Goal: Task Accomplishment & Management: Complete application form

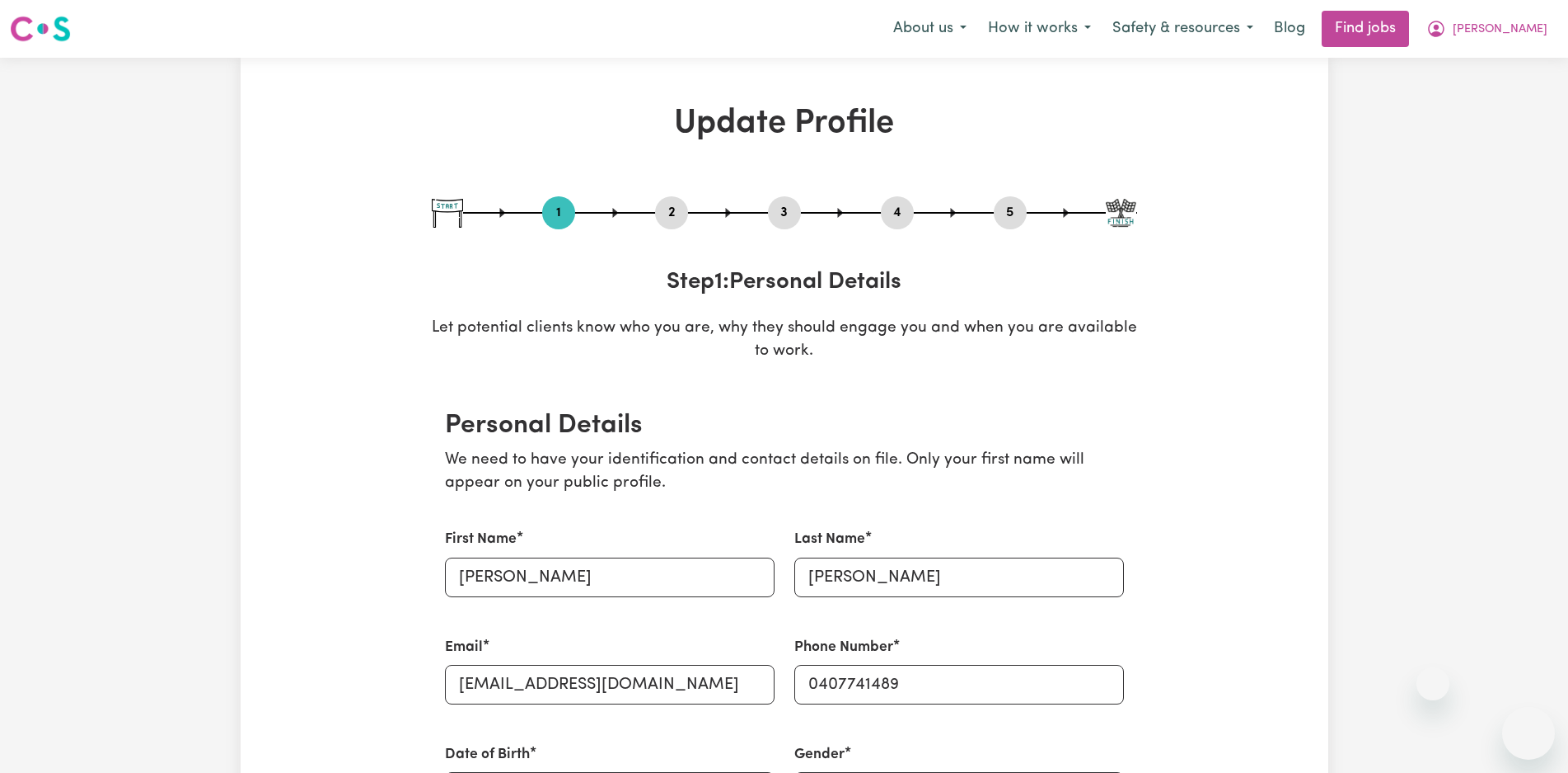
select select "[DEMOGRAPHIC_DATA]"
select select "[DEMOGRAPHIC_DATA] Citizen"
select select "Looking for extra work to fill my week and/or weekends"
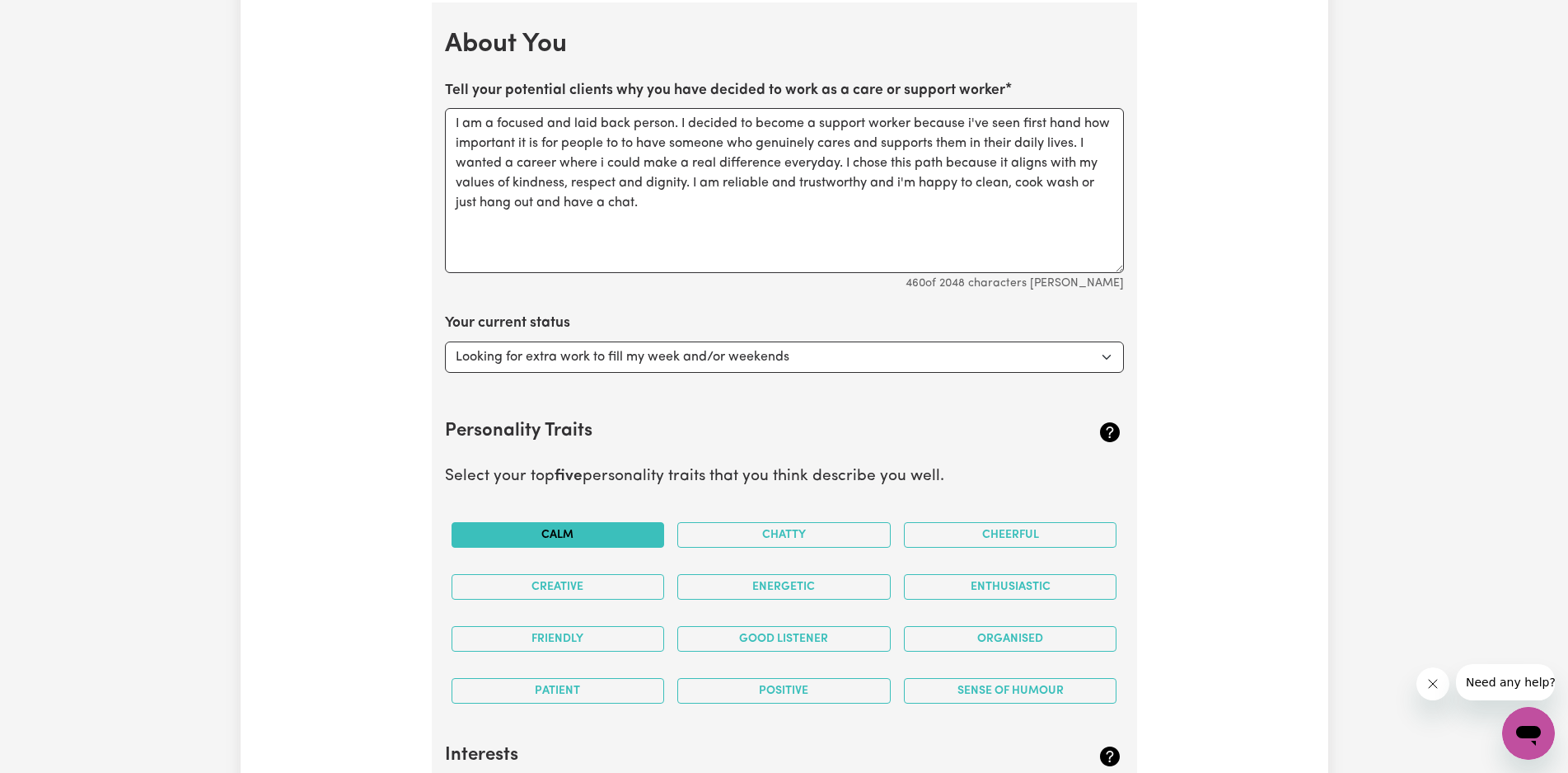
type textarea "I am a focused and laid back person. I decided to become a support worker becau…"
click at [608, 535] on button "Calm" at bounding box center [558, 535] width 214 height 25
click at [616, 638] on button "Friendly" at bounding box center [558, 638] width 214 height 25
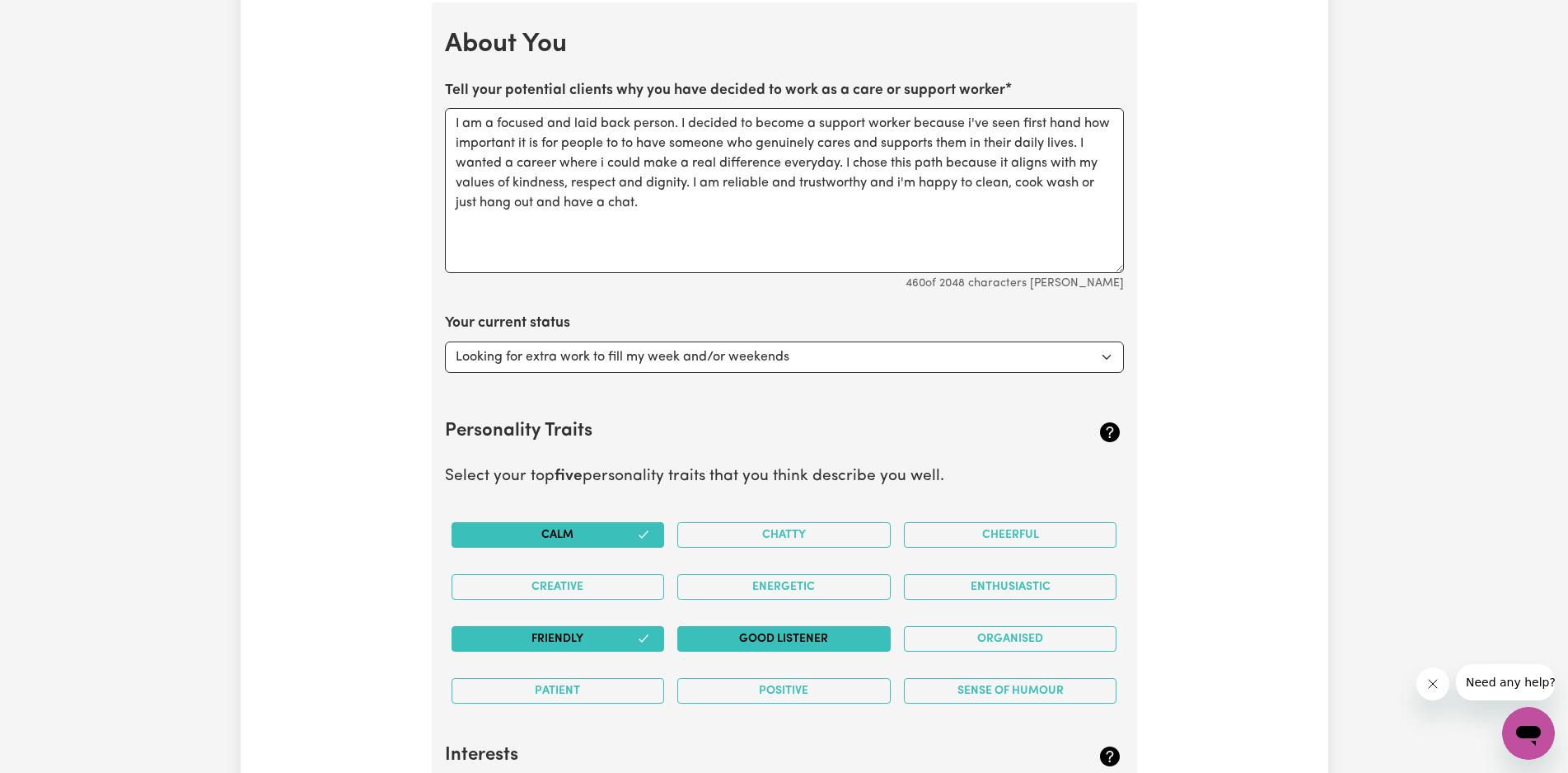
click at [870, 633] on button "Good Listener" at bounding box center [784, 638] width 214 height 25
click at [960, 640] on button "Organised" at bounding box center [1011, 638] width 214 height 25
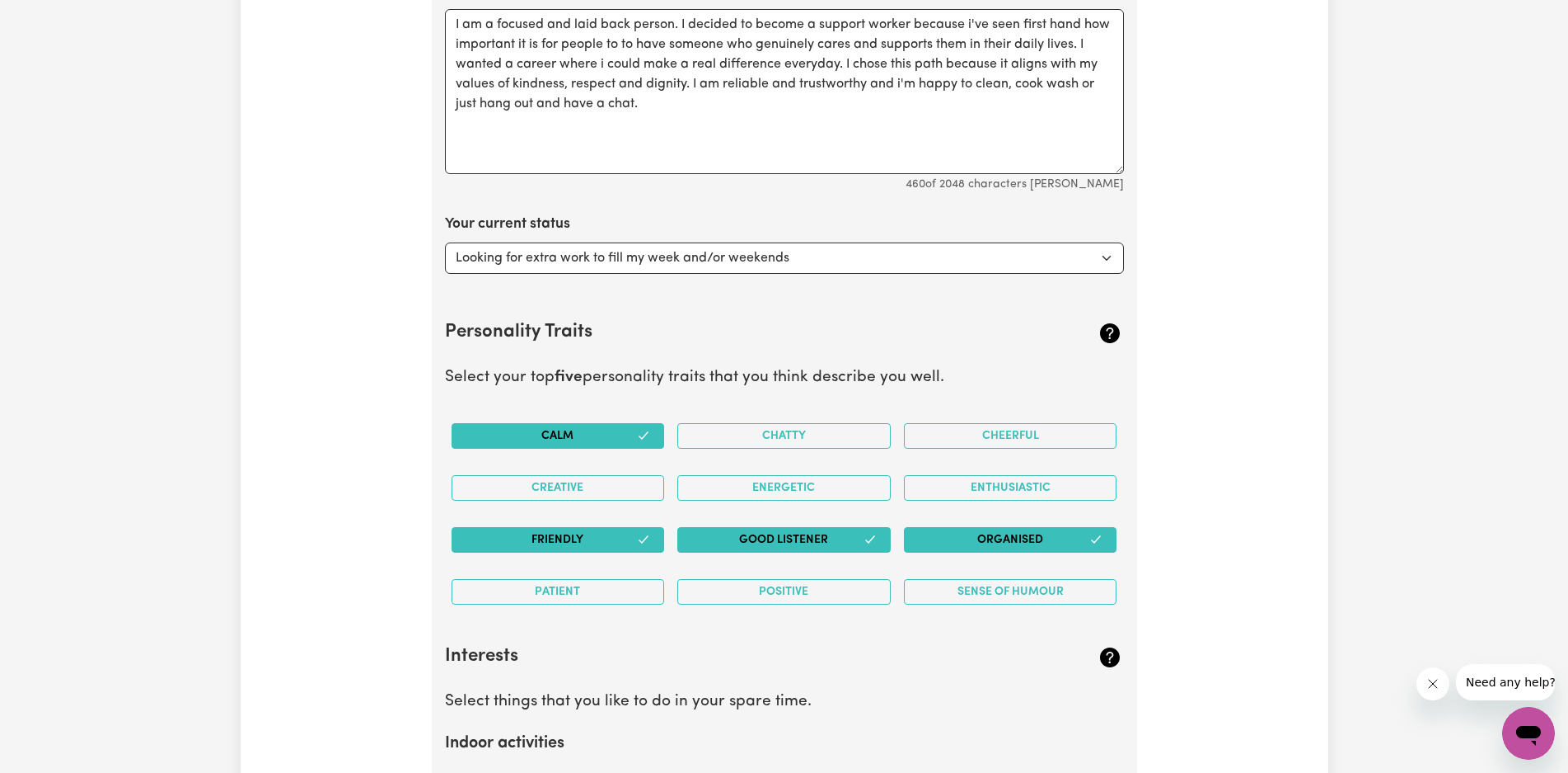
scroll to position [3074, 0]
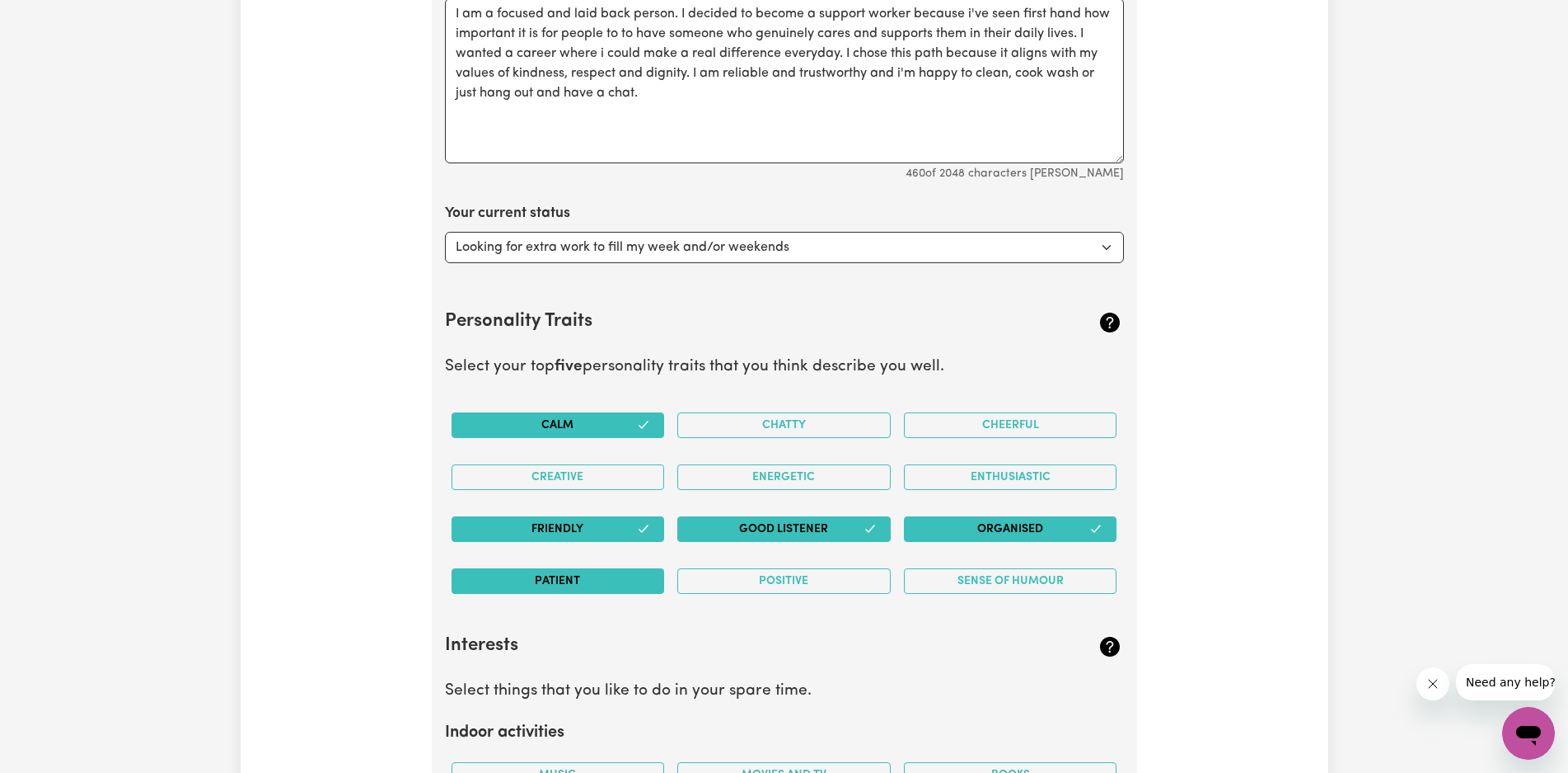
click at [621, 580] on button "Patient" at bounding box center [558, 581] width 214 height 25
click at [942, 413] on button "Cheerful" at bounding box center [1011, 425] width 214 height 25
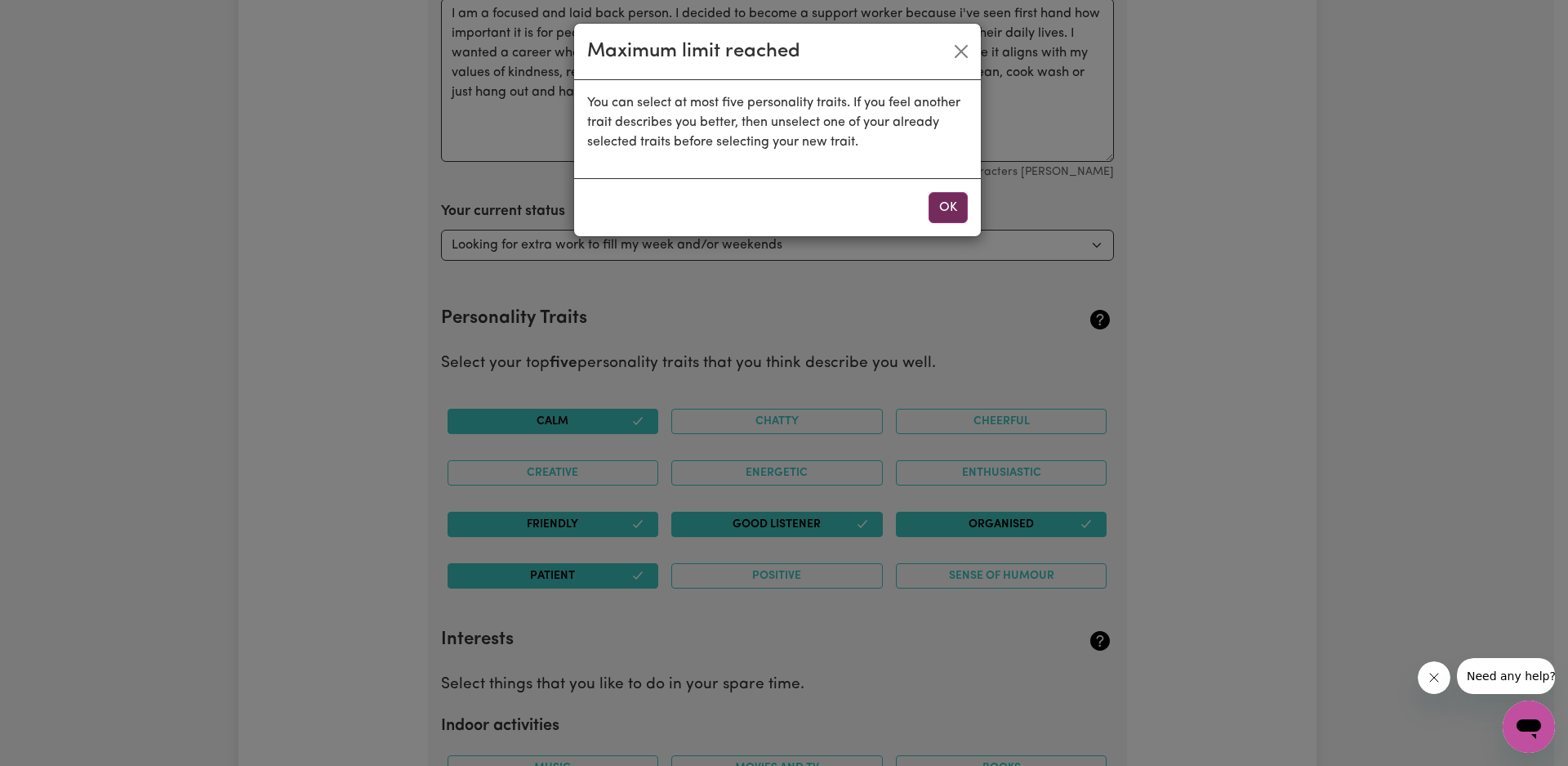
click at [951, 201] on button "OK" at bounding box center [948, 207] width 40 height 31
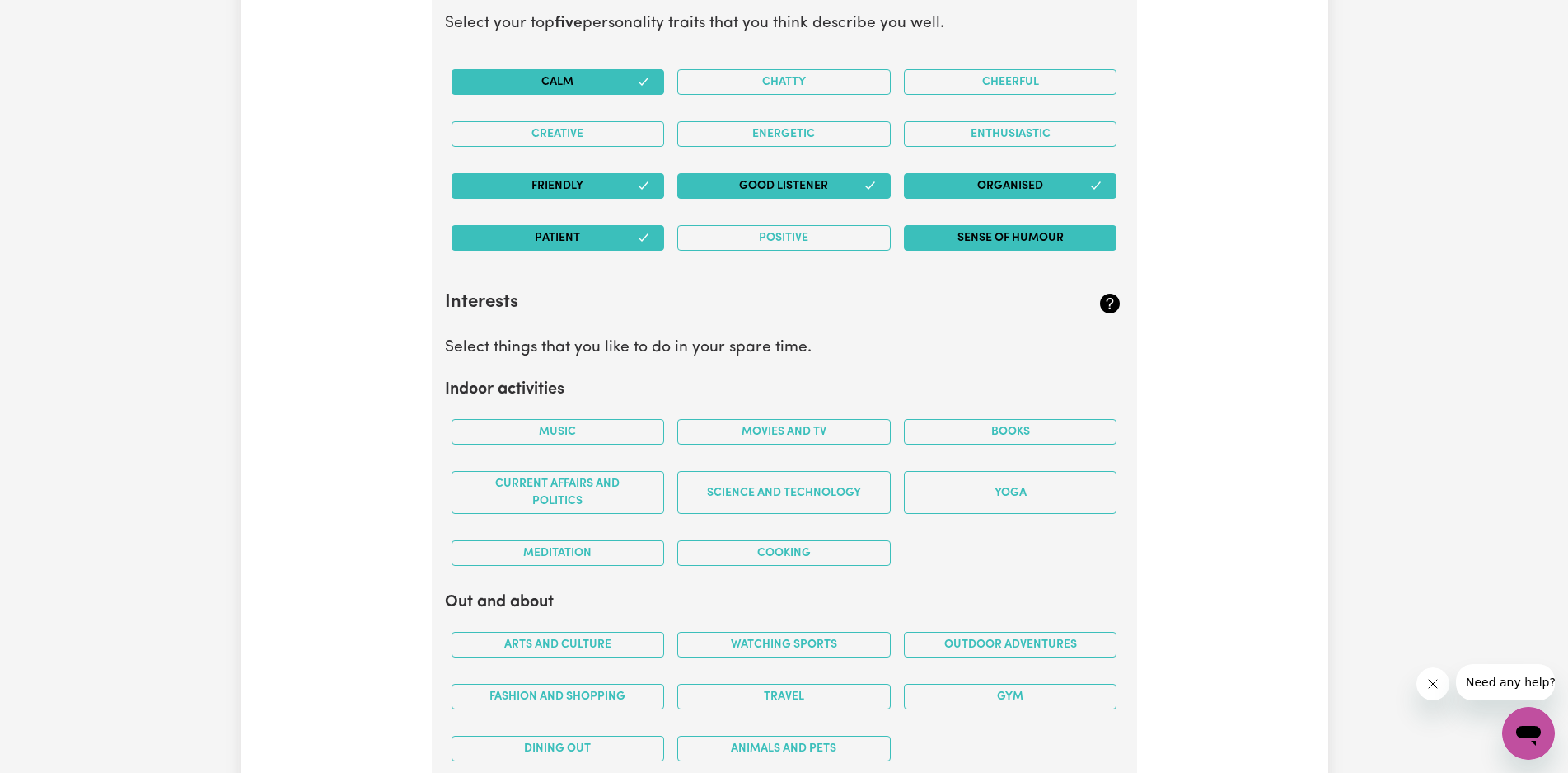
scroll to position [3458, 0]
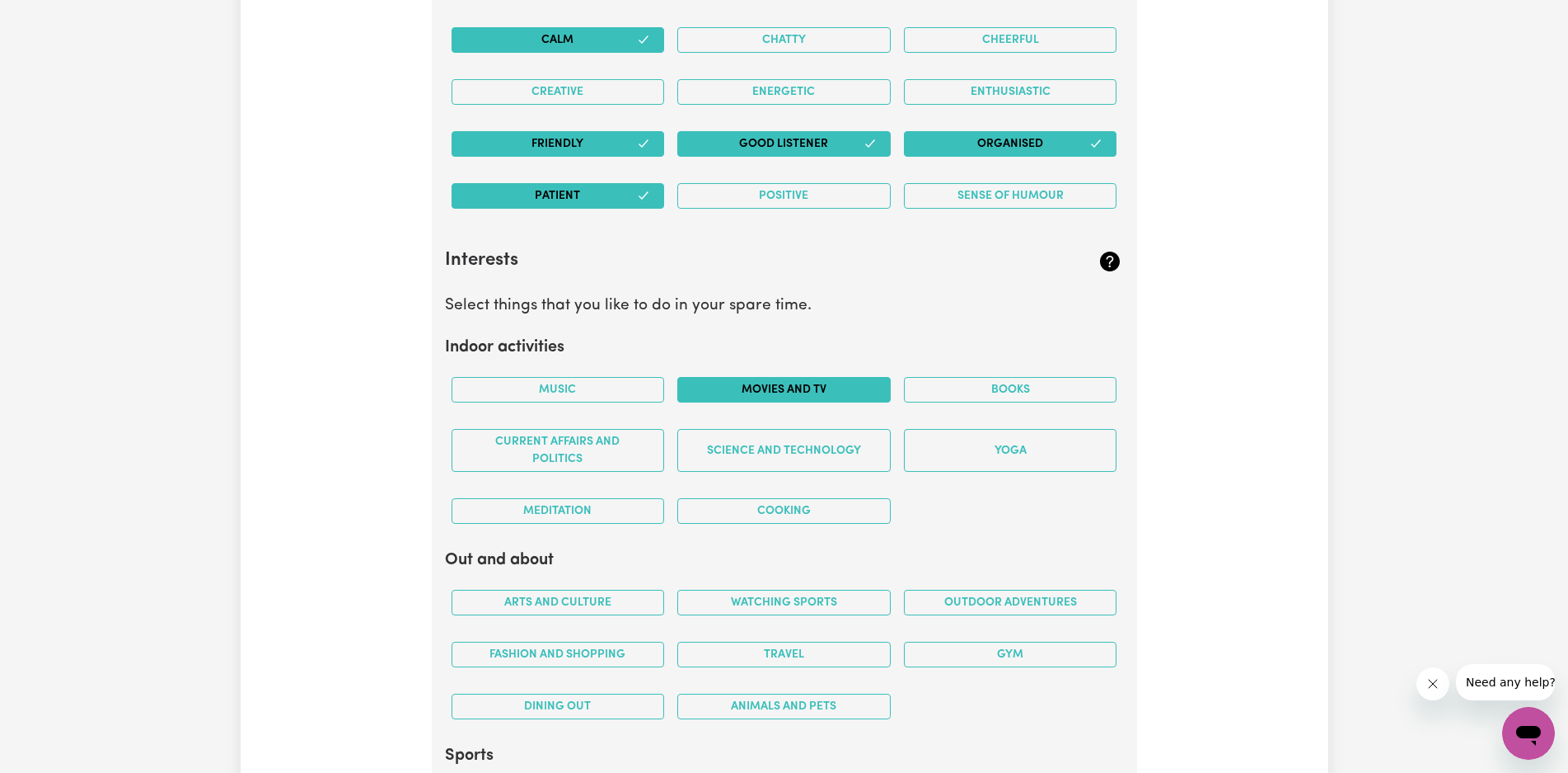
click at [715, 384] on button "Movies and TV" at bounding box center [784, 389] width 214 height 25
drag, startPoint x: 614, startPoint y: 395, endPoint x: 738, endPoint y: 392, distance: 124.0
click at [615, 394] on button "Music" at bounding box center [558, 389] width 214 height 25
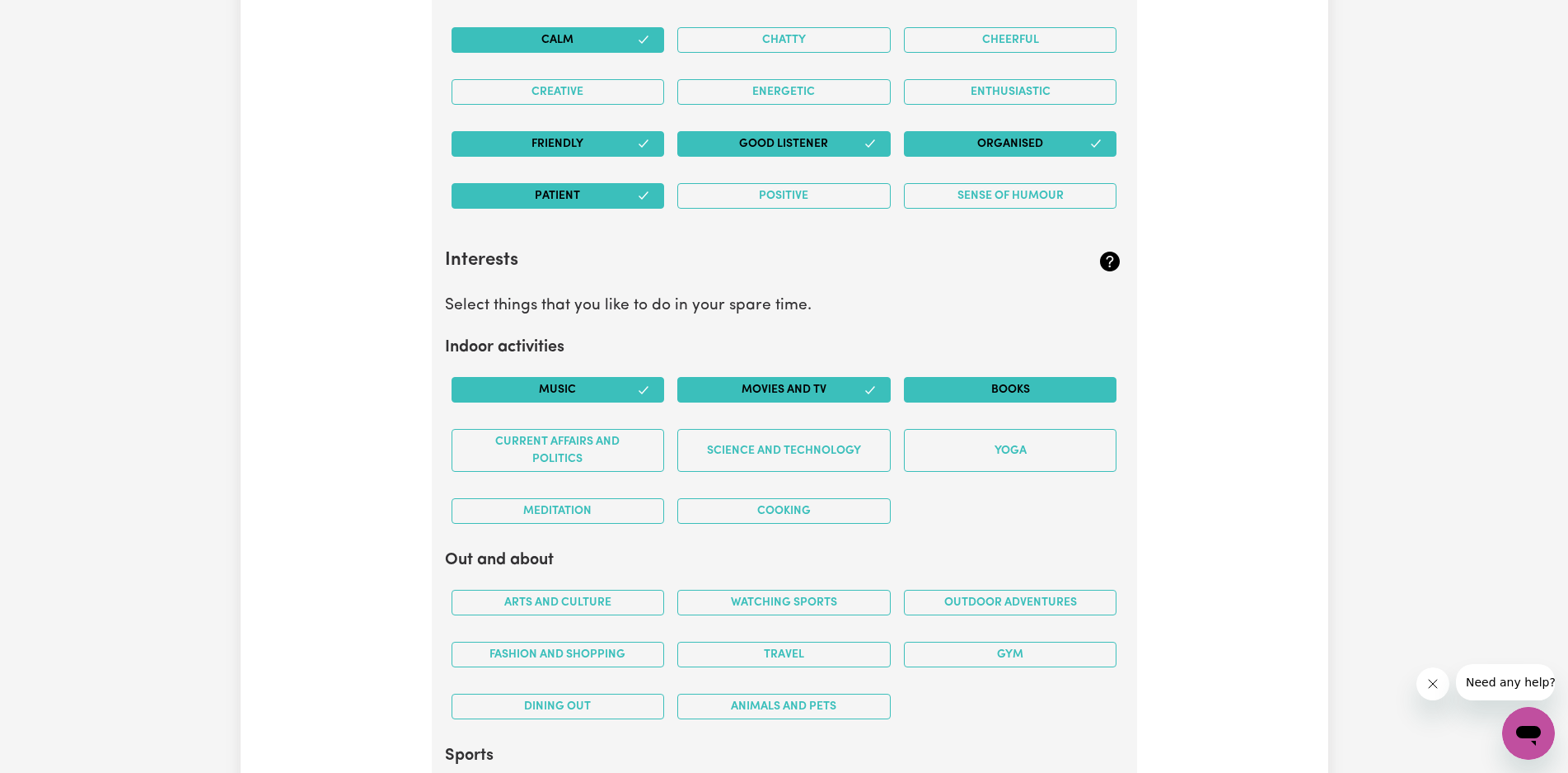
click at [954, 388] on button "Books" at bounding box center [1011, 389] width 214 height 25
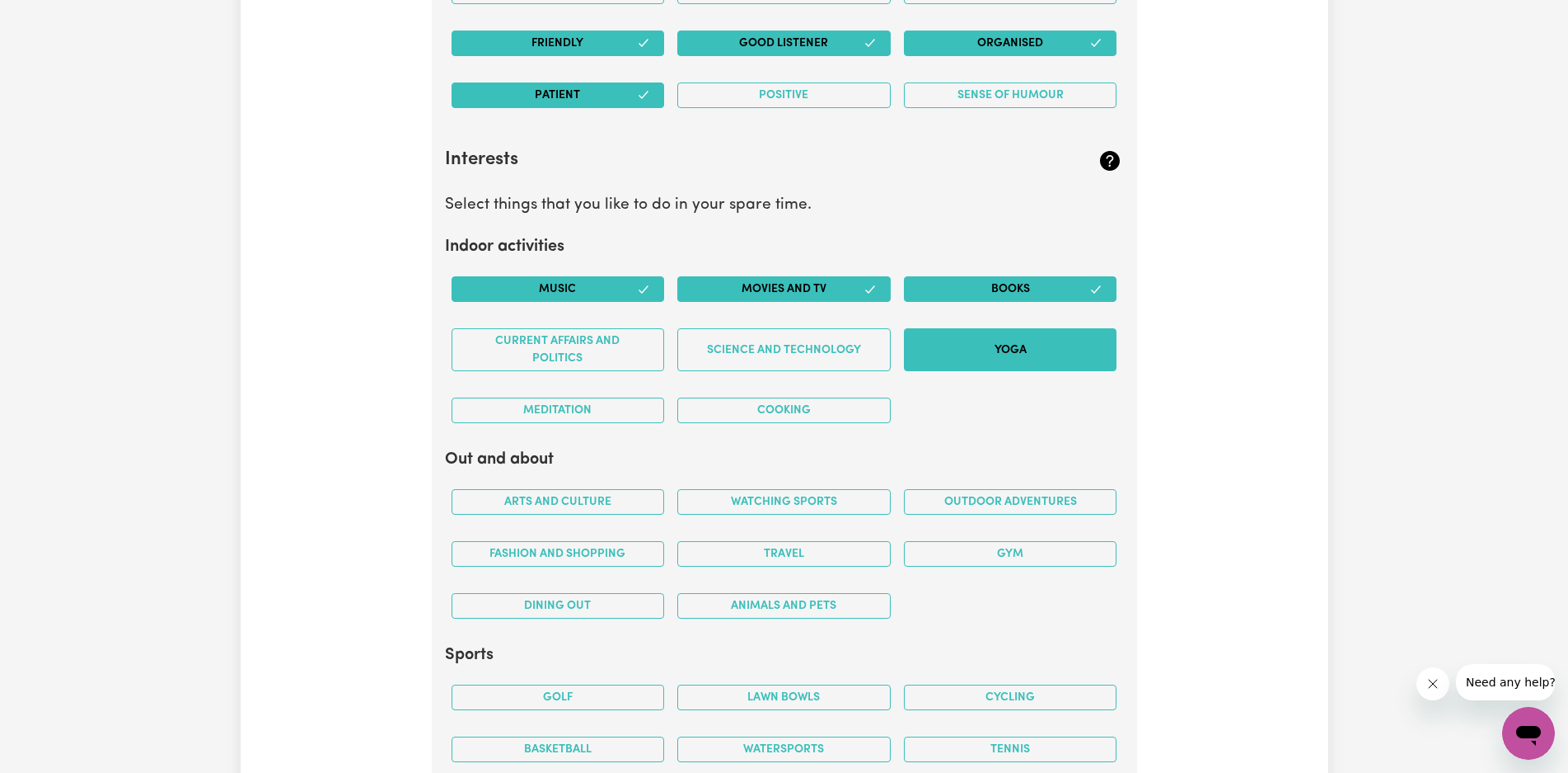
scroll to position [3624, 0]
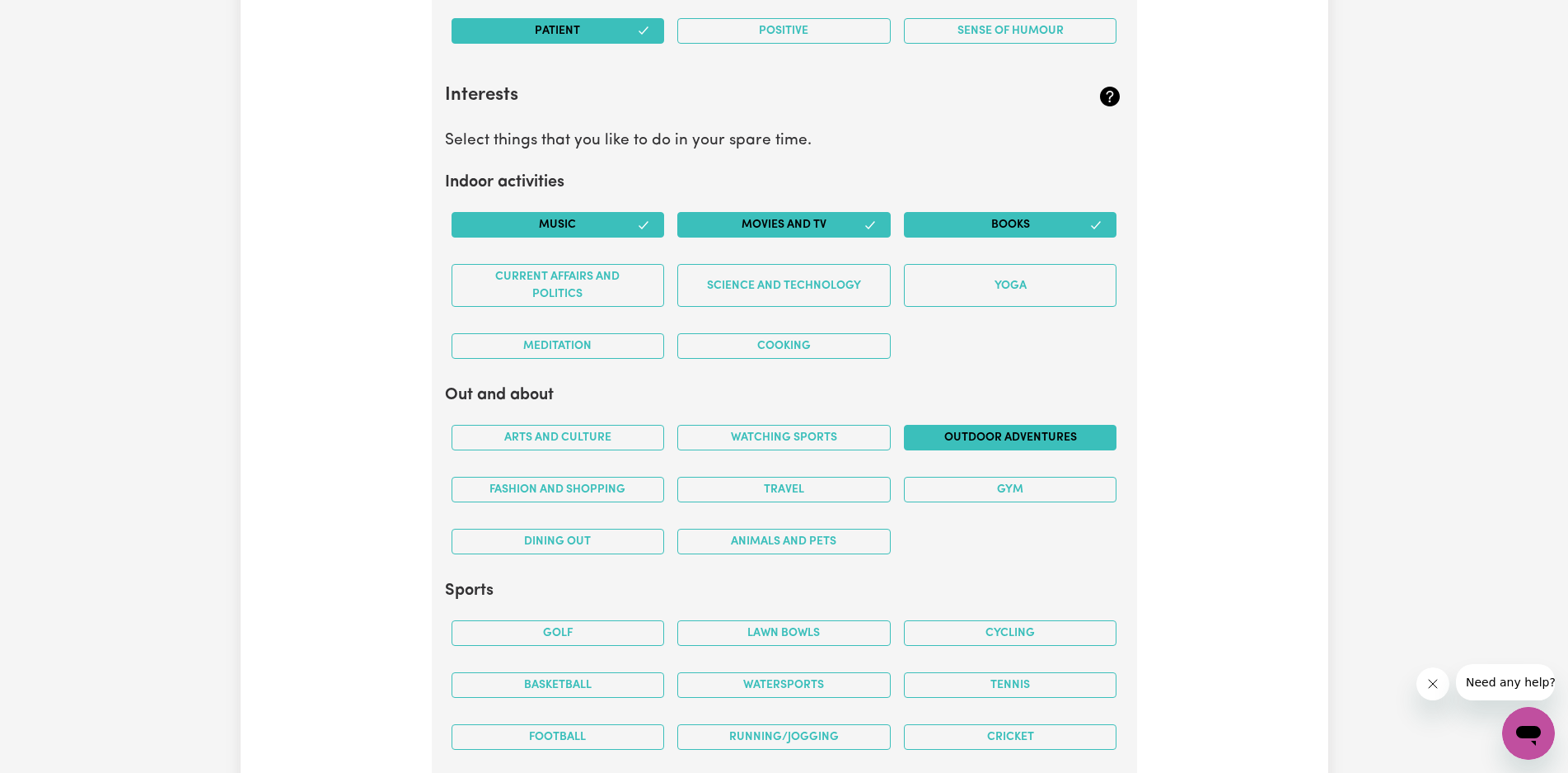
click at [912, 431] on button "Outdoor adventures" at bounding box center [1011, 437] width 214 height 25
click at [938, 485] on button "Gym" at bounding box center [1011, 489] width 214 height 25
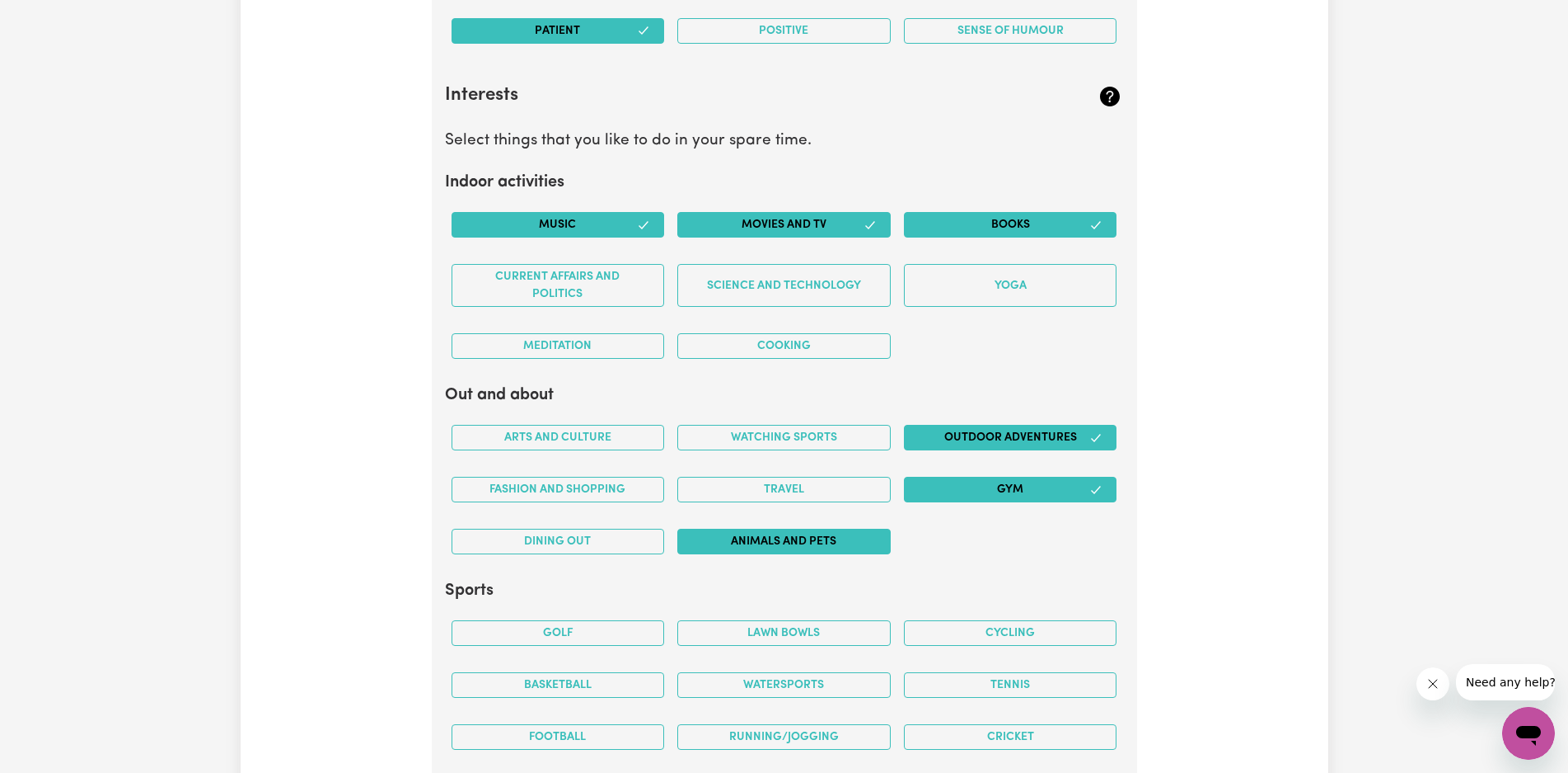
click at [695, 535] on button "Animals and pets" at bounding box center [784, 541] width 214 height 25
click at [644, 487] on button "Fashion and shopping" at bounding box center [558, 489] width 214 height 25
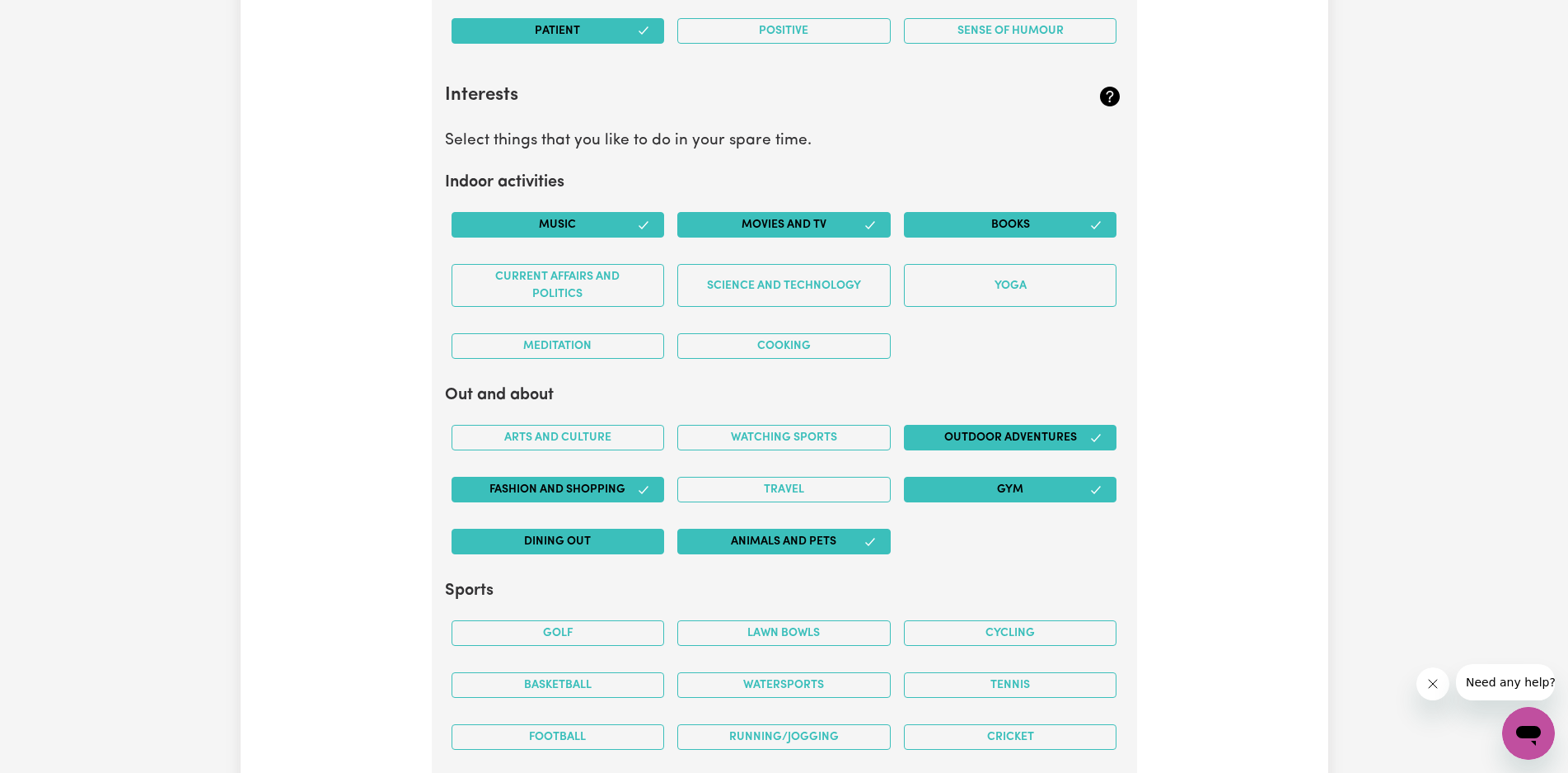
click at [632, 543] on button "Dining out" at bounding box center [558, 541] width 214 height 25
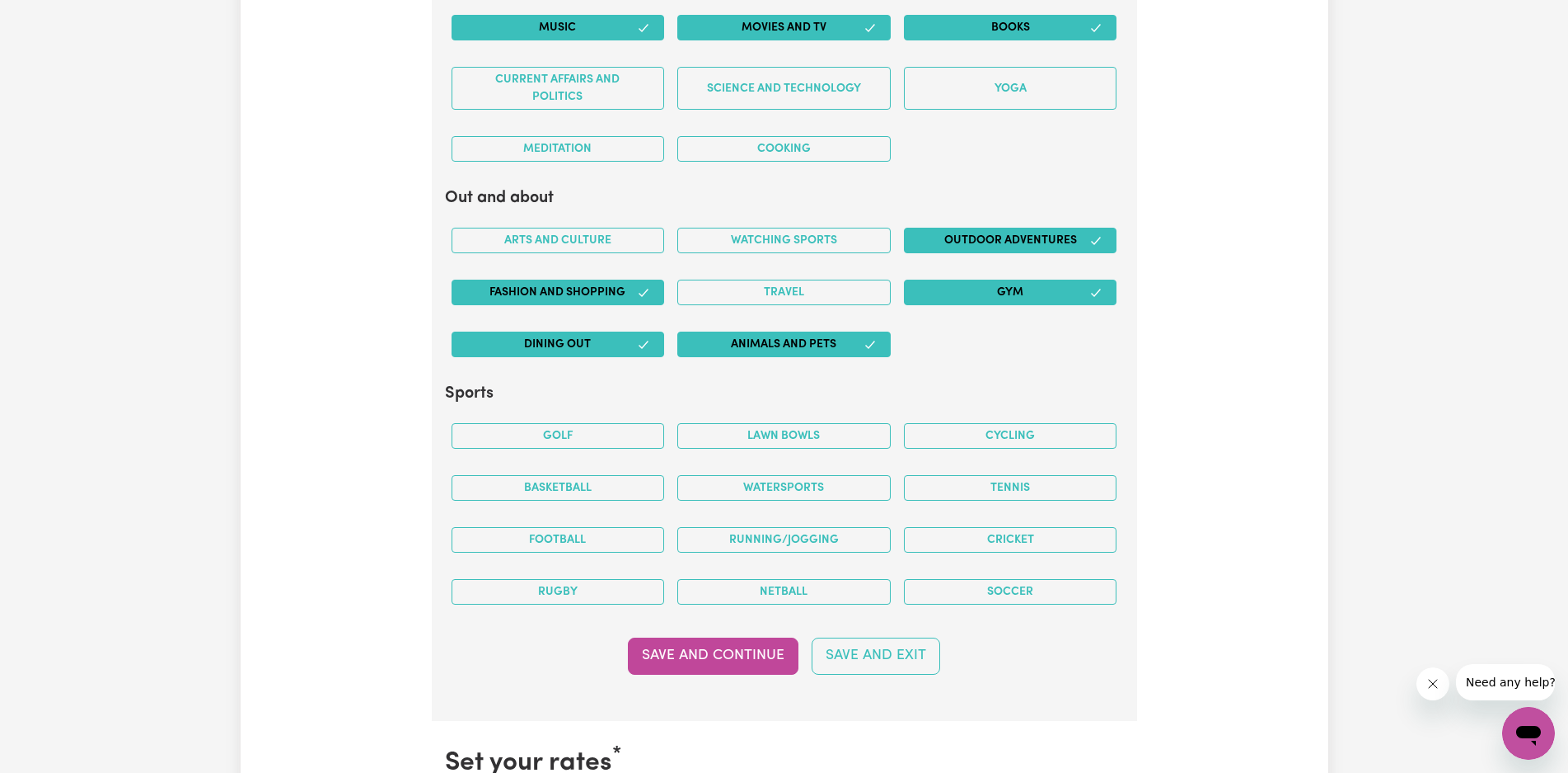
scroll to position [3899, 0]
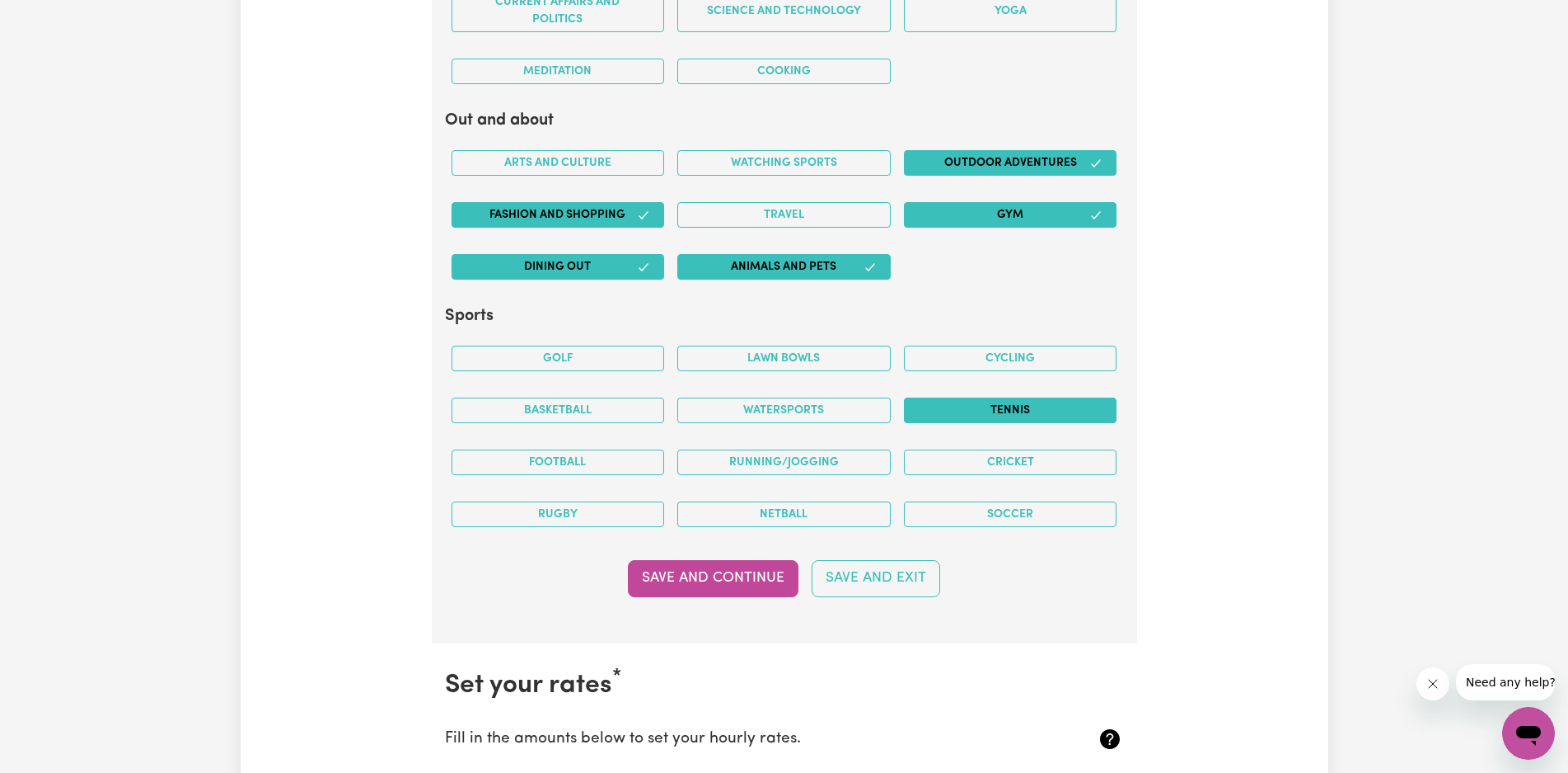
click at [1069, 406] on button "Tennis" at bounding box center [1011, 410] width 214 height 25
click at [640, 459] on button "Football" at bounding box center [558, 462] width 214 height 25
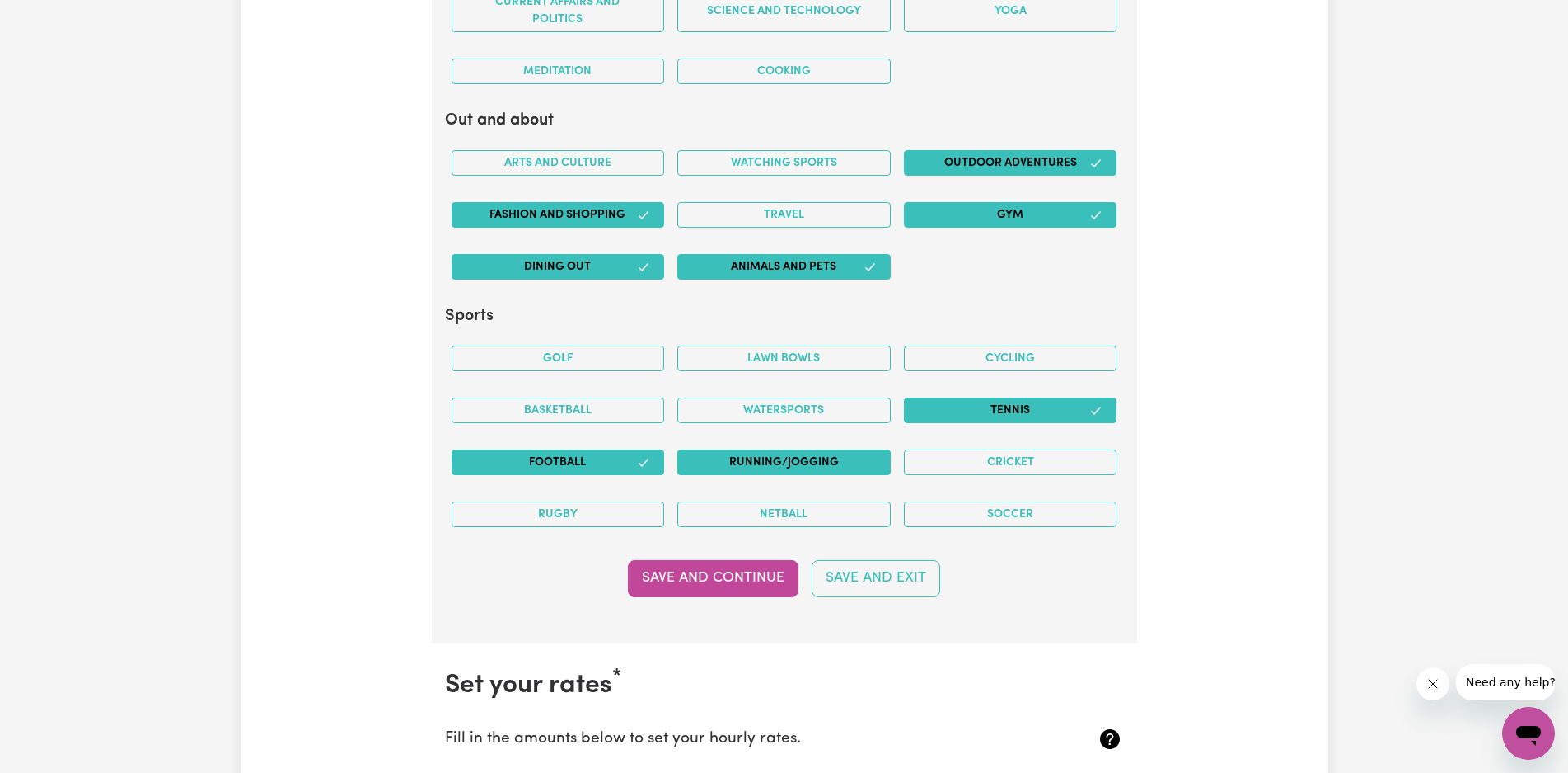
click at [702, 457] on button "Running/Jogging" at bounding box center [784, 462] width 214 height 25
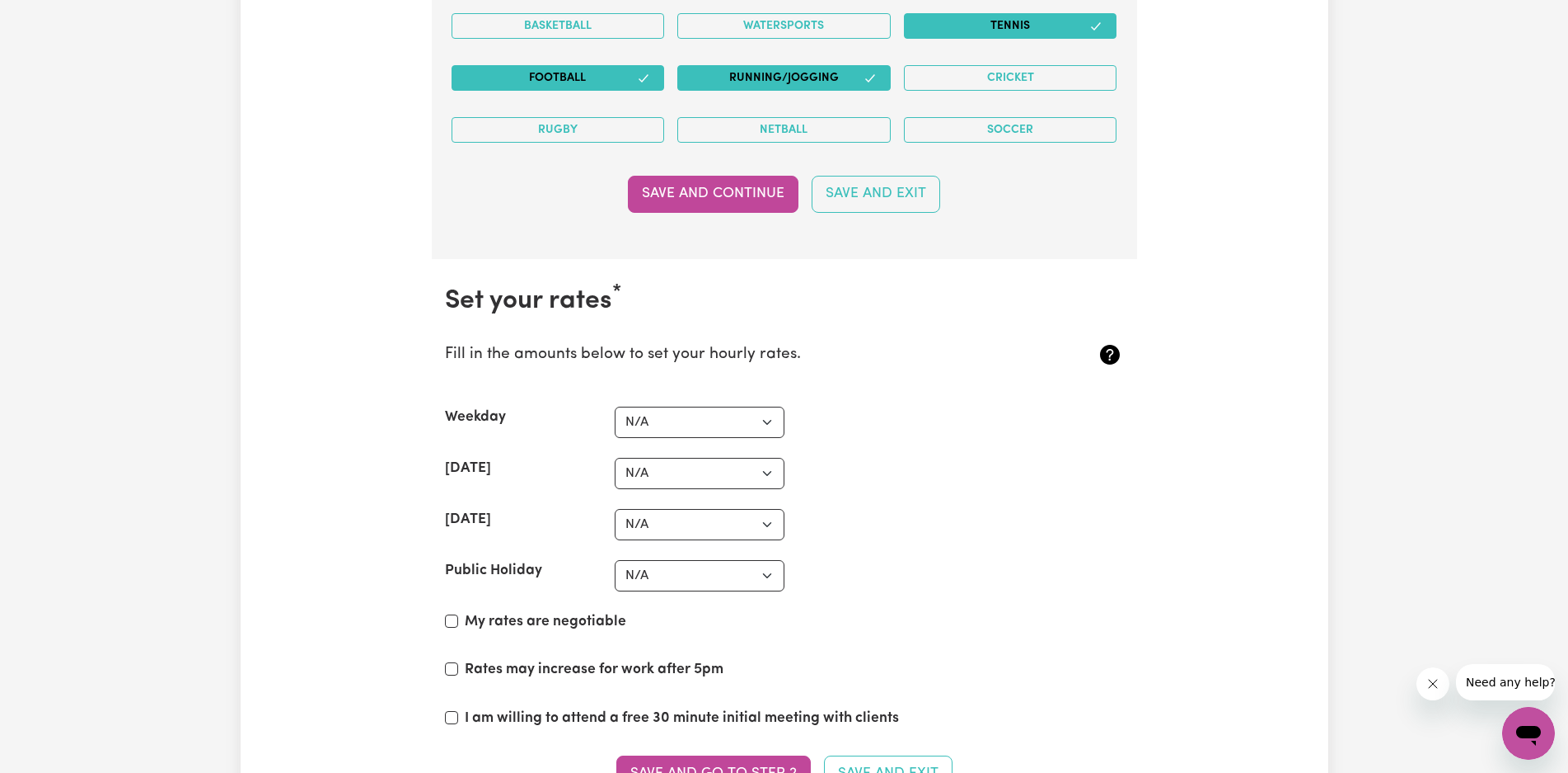
scroll to position [4339, 0]
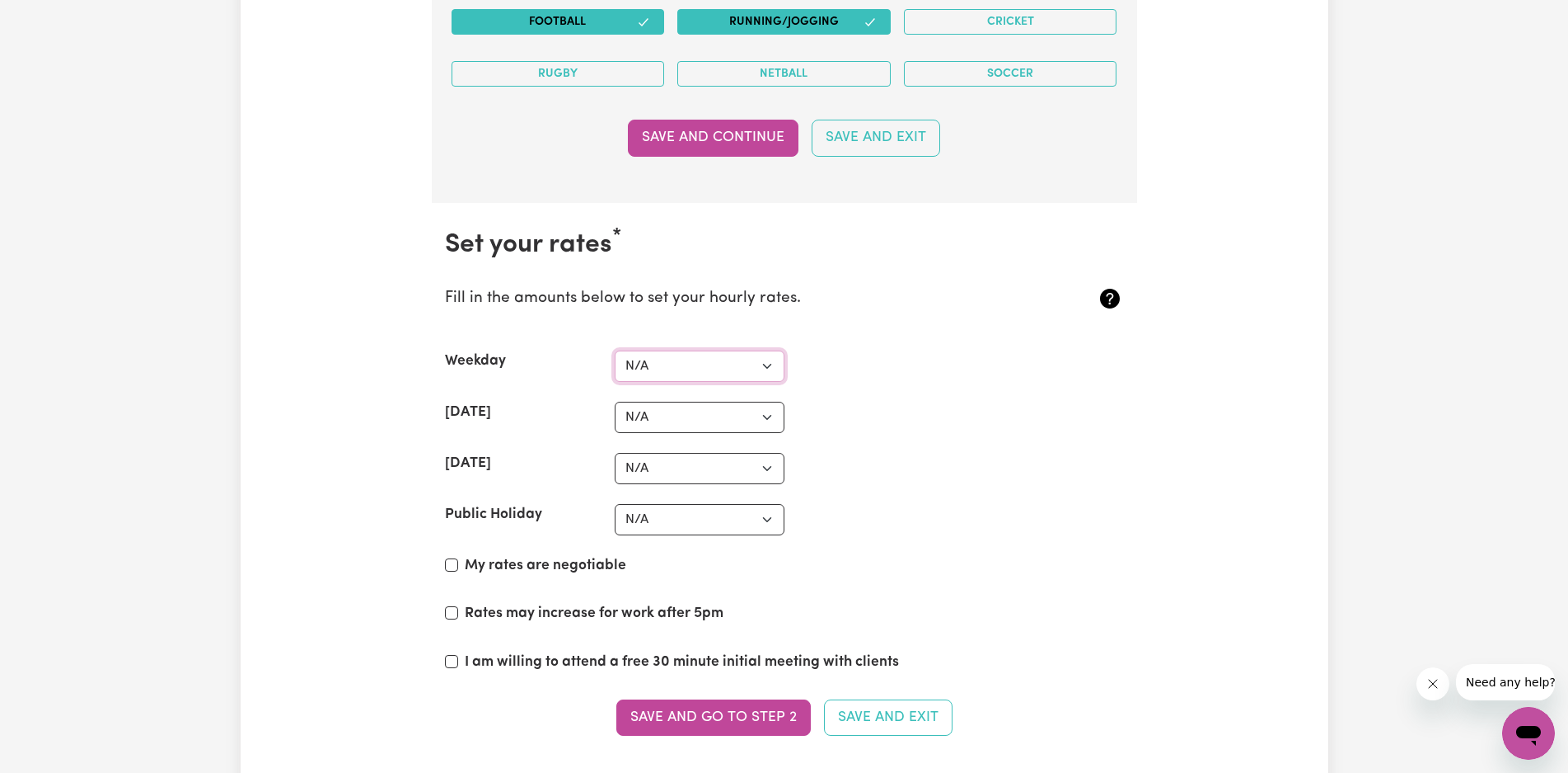
click at [771, 361] on select "N/A $37 $38 $39 $40 $41 $42 $43 $44 $45 $46 $47 $48 $49 $50 $51 $52 $53 $54 $55…" at bounding box center [699, 366] width 170 height 31
click at [614, 350] on select "N/A $37 $38 $39 $40 $41 $42 $43 $44 $45 $46 $47 $48 $49 $50 $51 $52 $53 $54 $55…" at bounding box center [699, 366] width 170 height 31
click at [770, 417] on select "N/A $37 $38 $39 $40 $41 $42 $43 $44 $45 $46 $47 $48 $49 $50 $51 $52 $53 $54 $55…" at bounding box center [699, 417] width 170 height 31
click at [944, 297] on p "Fill in the amounts below to set your hourly rates." at bounding box center [728, 299] width 566 height 24
click at [766, 366] on select "N/A $37 $38 $39 $40 $41 $42 $43 $44 $45 $46 $47 $48 $49 $50 $51 $52 $53 $54 $55…" at bounding box center [699, 366] width 170 height 31
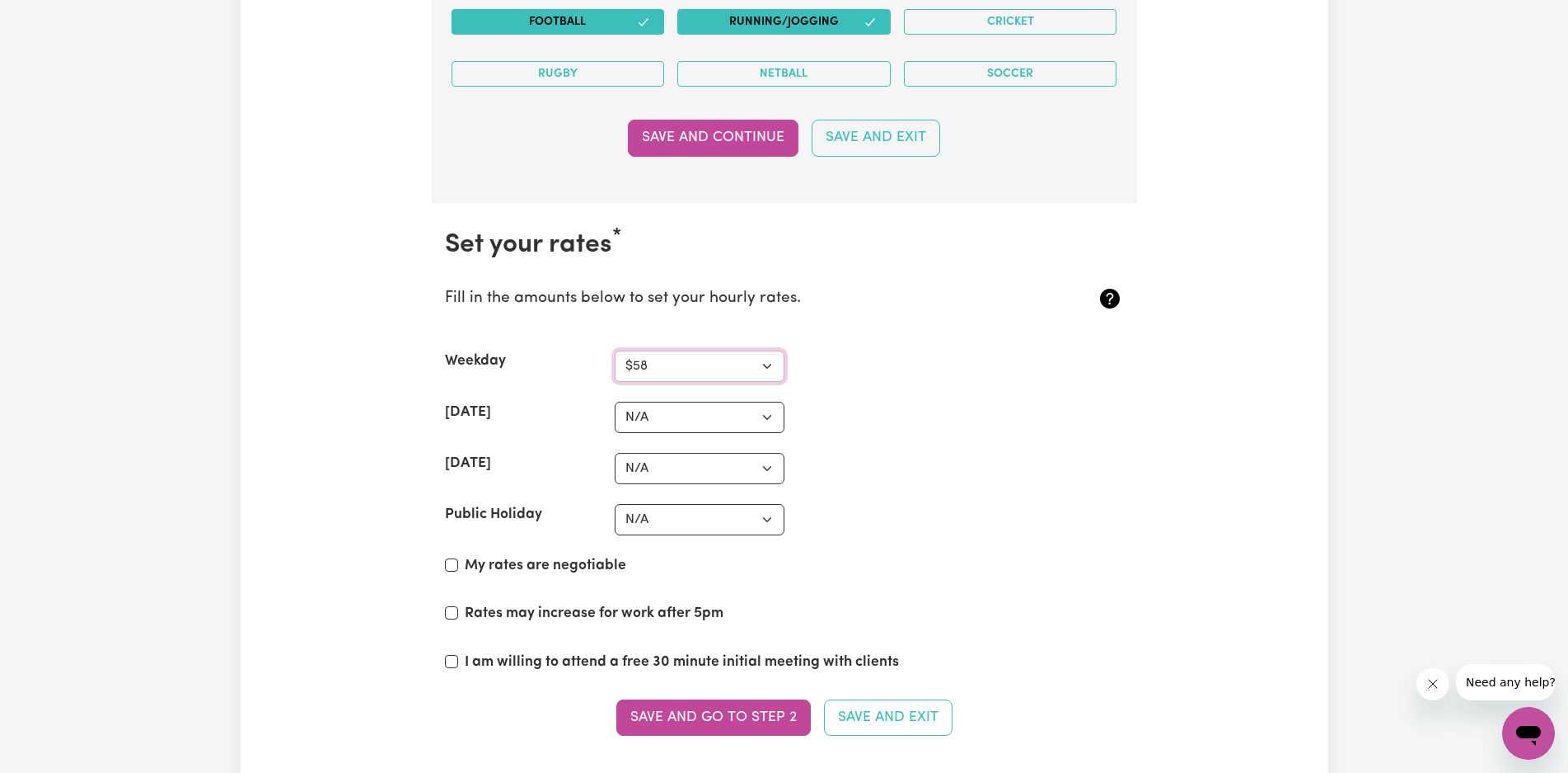
select select "60"
click at [614, 350] on select "N/A $37 $38 $39 $40 $41 $42 $43 $44 $45 $46 $47 $48 $49 $50 $51 $52 $53 $54 $55…" at bounding box center [699, 366] width 170 height 31
click at [769, 417] on select "N/A $37 $38 $39 $40 $41 $42 $43 $44 $45 $46 $47 $48 $49 $50 $51 $52 $53 $54 $55…" at bounding box center [699, 417] width 170 height 31
select select "75"
click at [614, 402] on select "N/A $37 $38 $39 $40 $41 $42 $43 $44 $45 $46 $47 $48 $49 $50 $51 $52 $53 $54 $55…" at bounding box center [699, 417] width 170 height 31
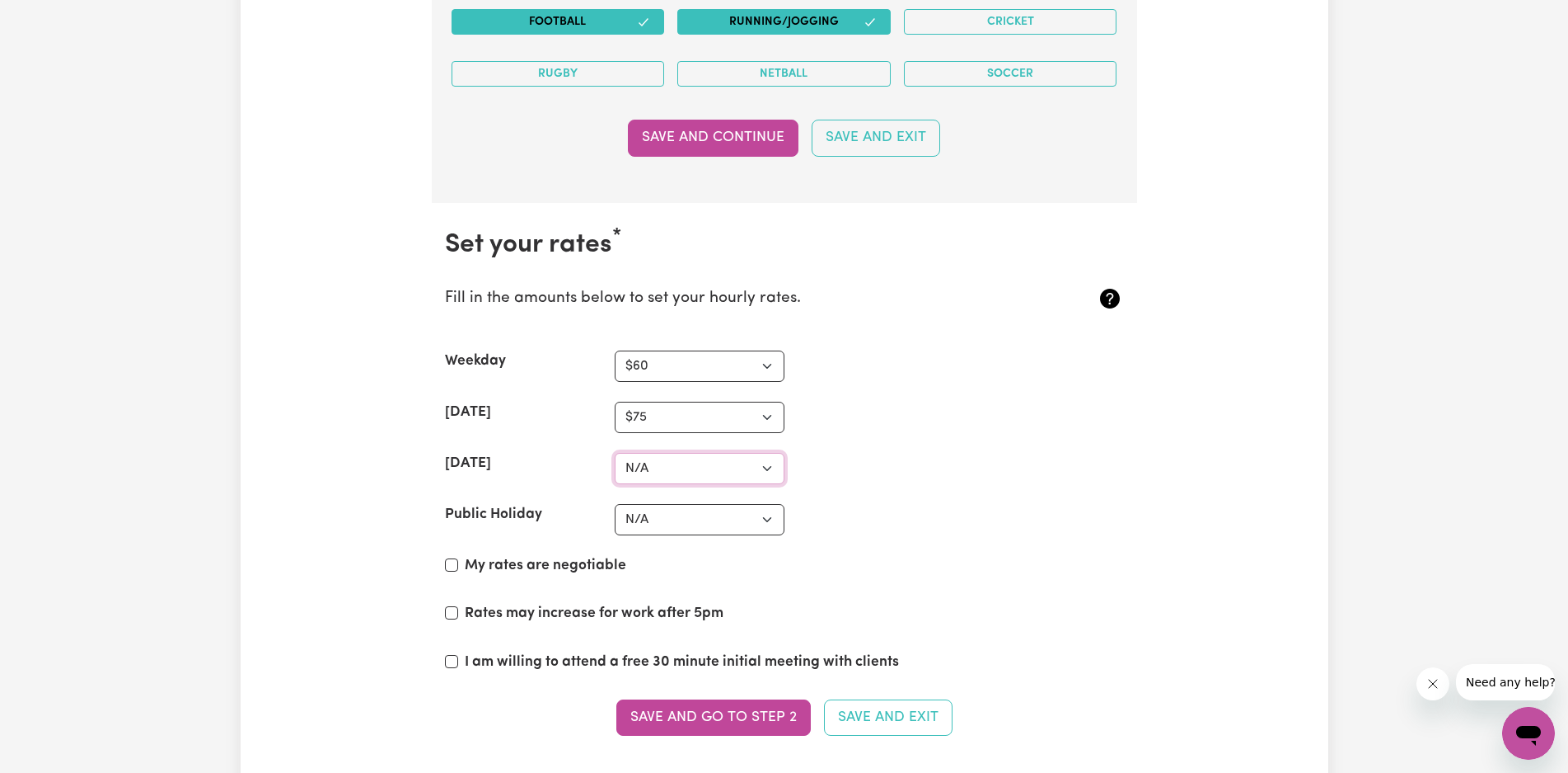
click at [764, 464] on select "N/A $37 $38 $39 $40 $41 $42 $43 $44 $45 $46 $47 $48 $49 $50 $51 $52 $53 $54 $55…" at bounding box center [699, 468] width 170 height 31
select select "95"
click at [614, 453] on select "N/A $37 $38 $39 $40 $41 $42 $43 $44 $45 $46 $47 $48 $49 $50 $51 $52 $53 $54 $55…" at bounding box center [699, 468] width 170 height 31
click at [766, 517] on select "N/A $37 $38 $39 $40 $41 $42 $43 $44 $45 $46 $47 $48 $49 $50 $51 $52 $53 $54 $55…" at bounding box center [699, 519] width 170 height 31
select select "100"
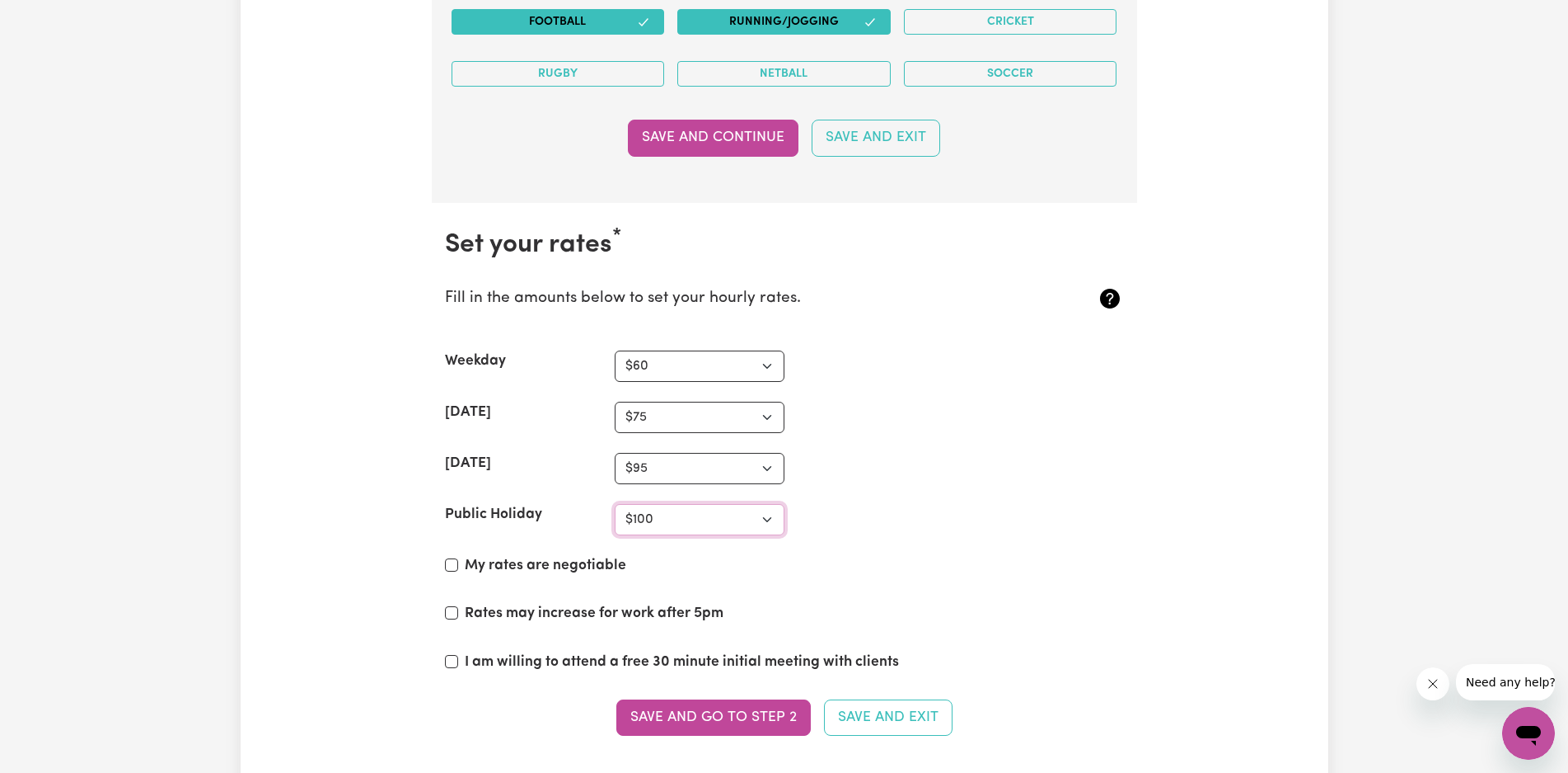
click at [614, 504] on select "N/A $37 $38 $39 $40 $41 $42 $43 $44 $45 $46 $47 $48 $49 $50 $51 $52 $53 $54 $55…" at bounding box center [699, 519] width 170 height 31
click at [446, 561] on input "My rates are negotiable" at bounding box center [452, 565] width 14 height 14
checkbox input "true"
click at [729, 714] on button "Save and go to Step 2" at bounding box center [714, 718] width 195 height 36
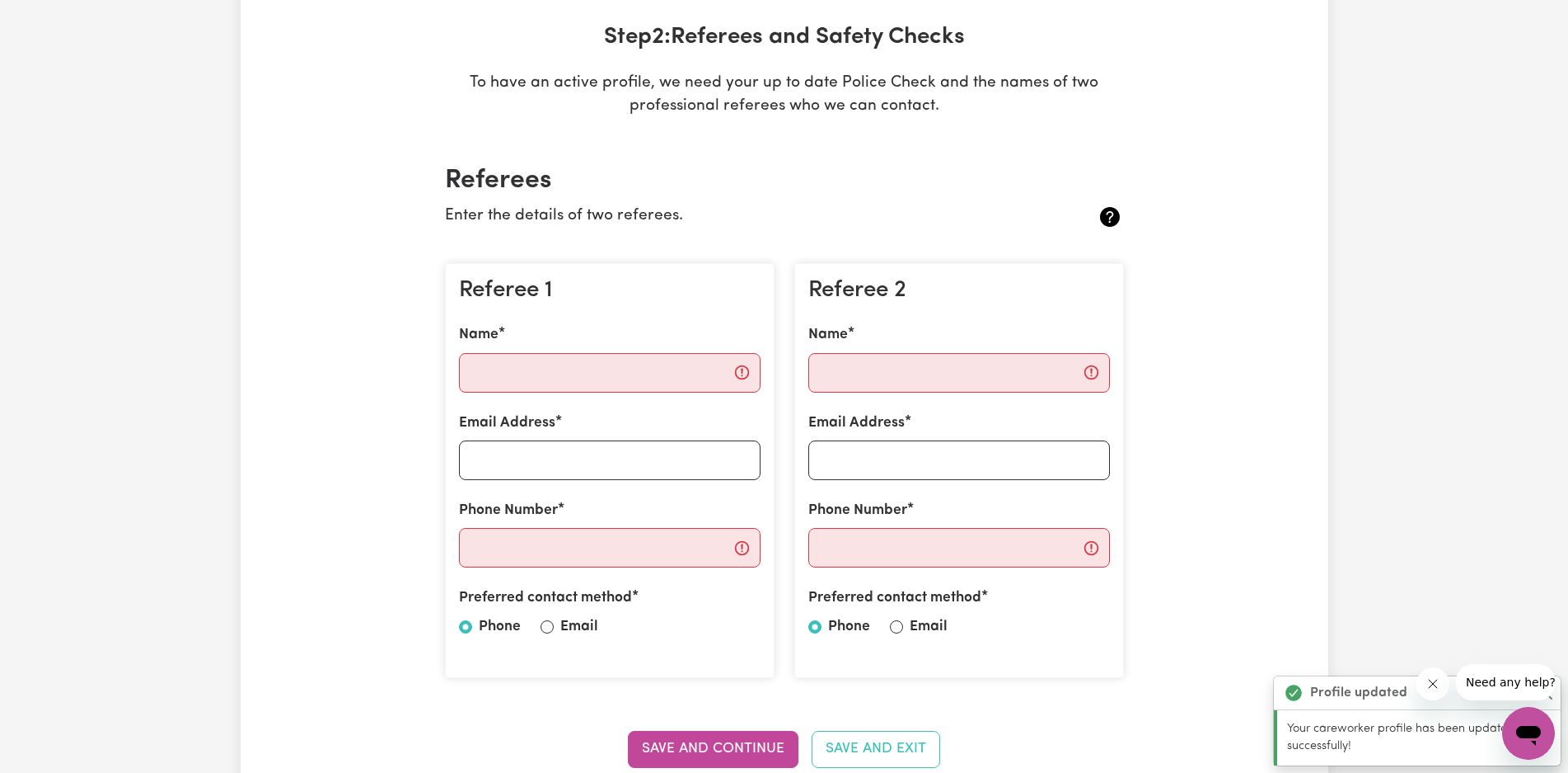
scroll to position [275, 0]
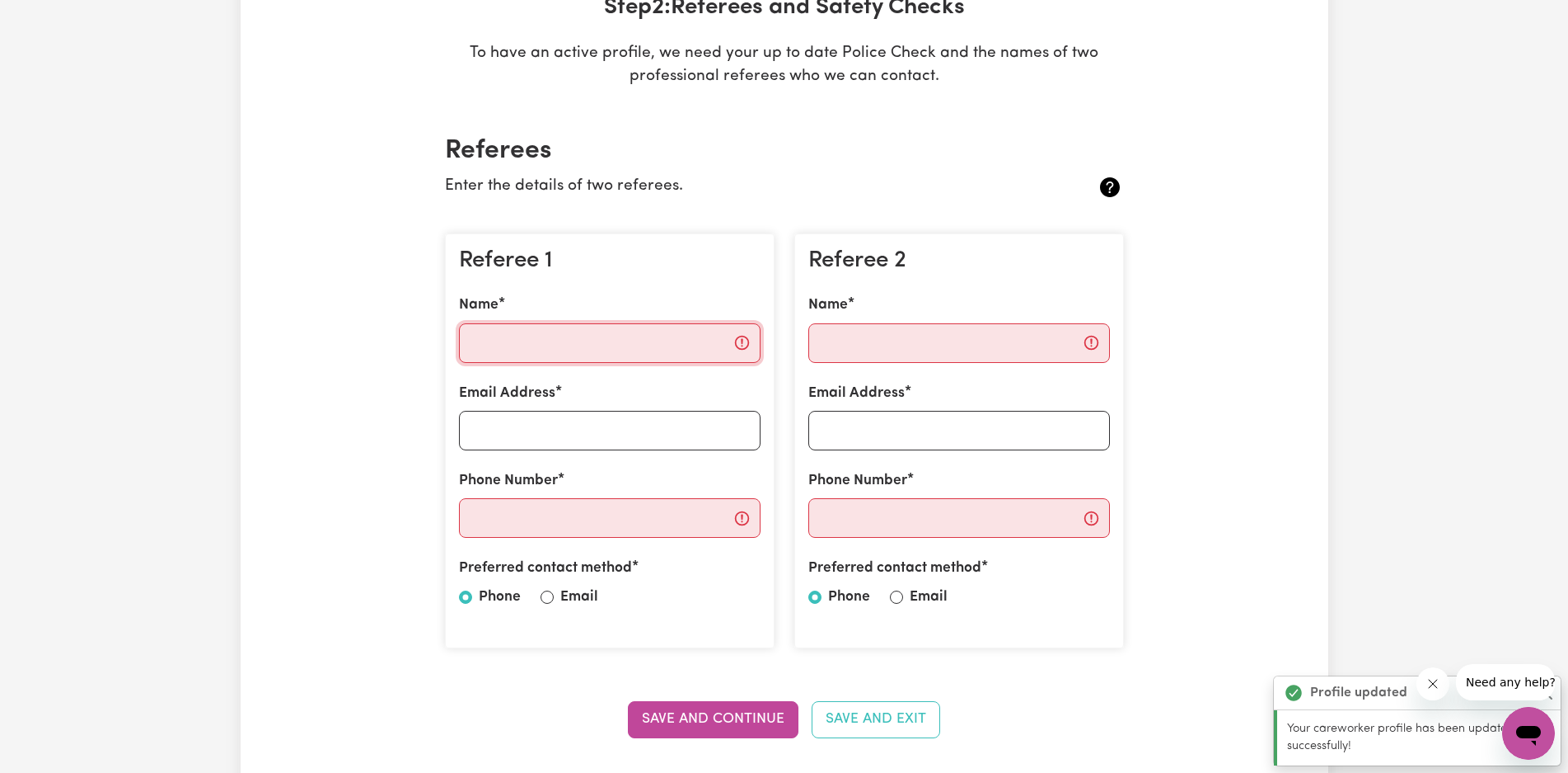
click at [531, 338] on input "Name" at bounding box center [610, 343] width 302 height 40
click at [524, 339] on input "Name" at bounding box center [610, 343] width 302 height 40
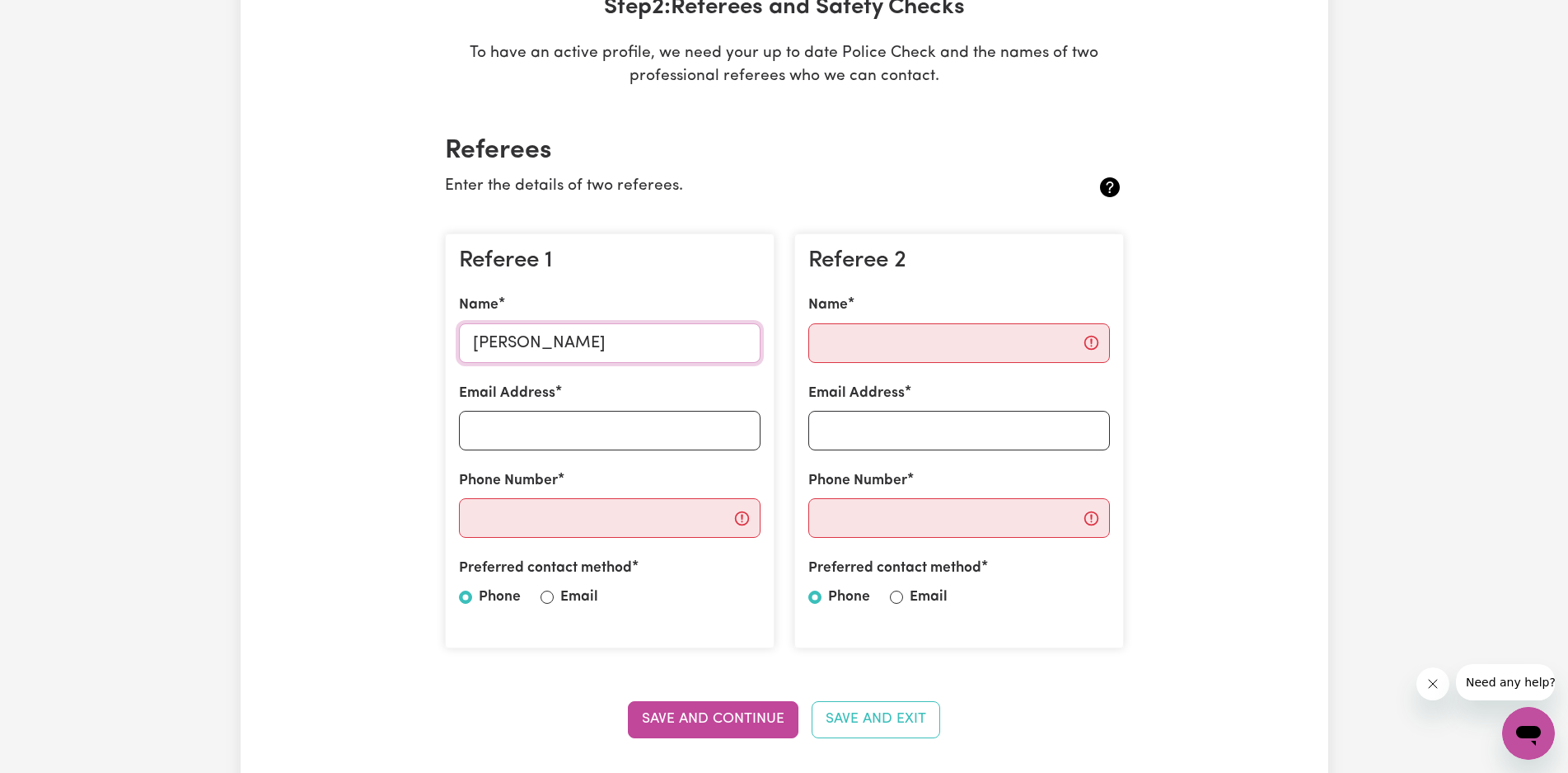
type input "[PERSON_NAME]"
click at [821, 336] on input "Name" at bounding box center [959, 343] width 302 height 40
type input "[PERSON_NAME]"
click at [500, 424] on input "Email Address" at bounding box center [610, 431] width 302 height 40
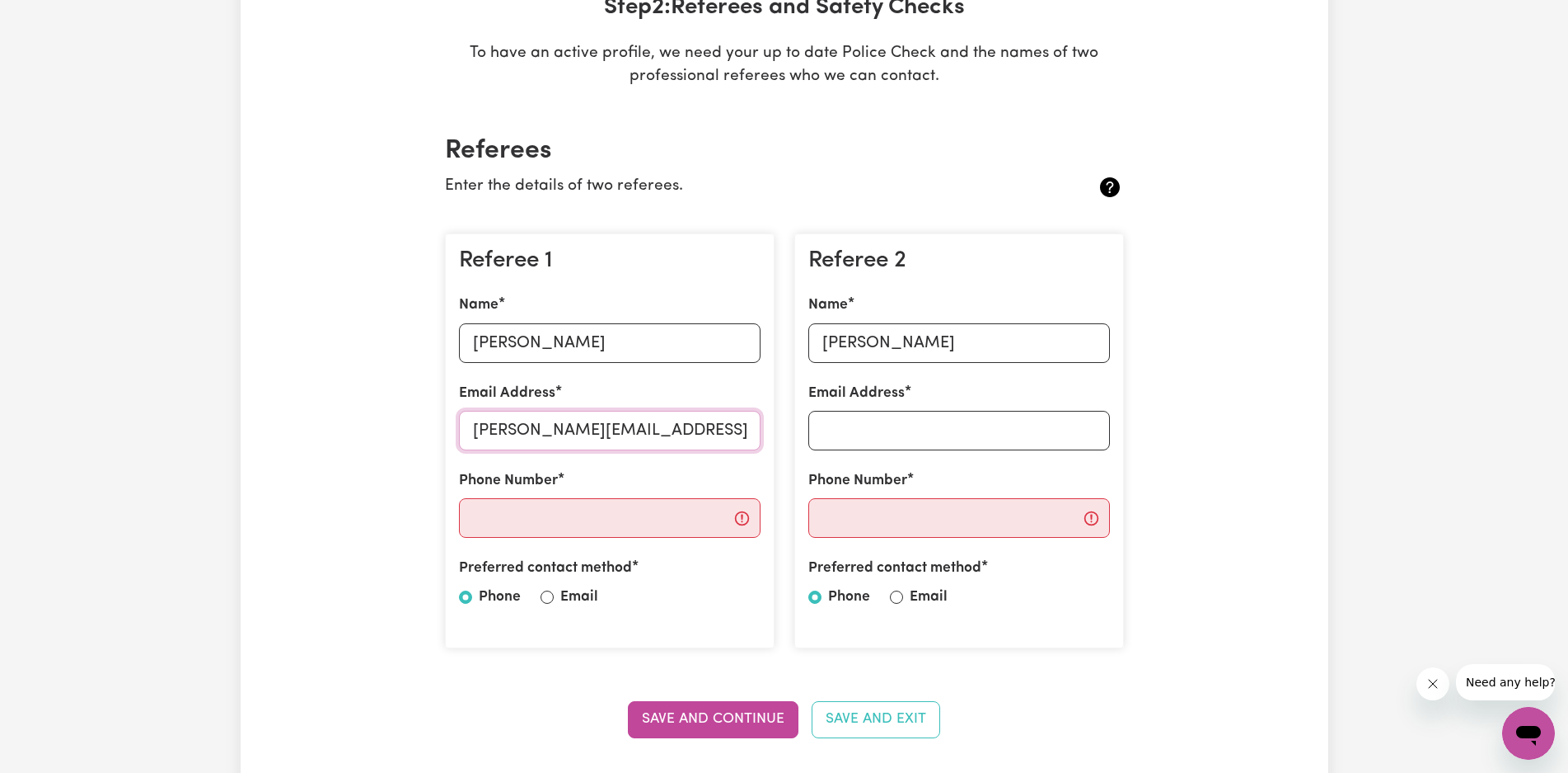
type input "[PERSON_NAME][EMAIL_ADDRESS][DOMAIN_NAME]"
click at [483, 515] on input "Phone Number" at bounding box center [610, 518] width 302 height 40
type input "0410711223"
click at [824, 436] on input "Email Address" at bounding box center [959, 431] width 302 height 40
click at [552, 599] on input "Email" at bounding box center [547, 597] width 14 height 14
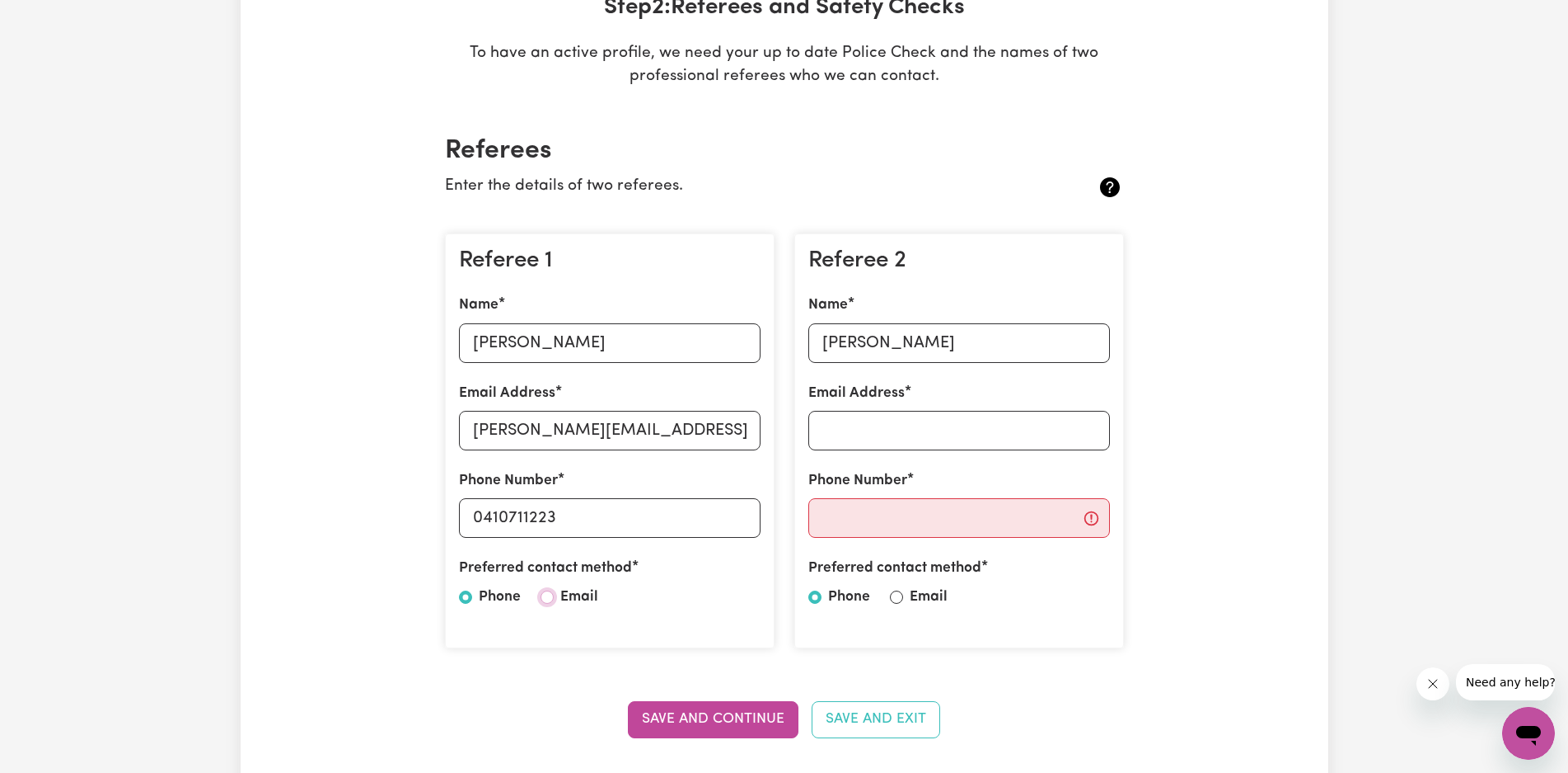
radio input "true"
click at [834, 415] on input "Email Address" at bounding box center [959, 431] width 302 height 40
type input "[PERSON_NAME][EMAIL_ADDRESS][DOMAIN_NAME]"
click at [882, 516] on input "Phone Number" at bounding box center [959, 518] width 302 height 40
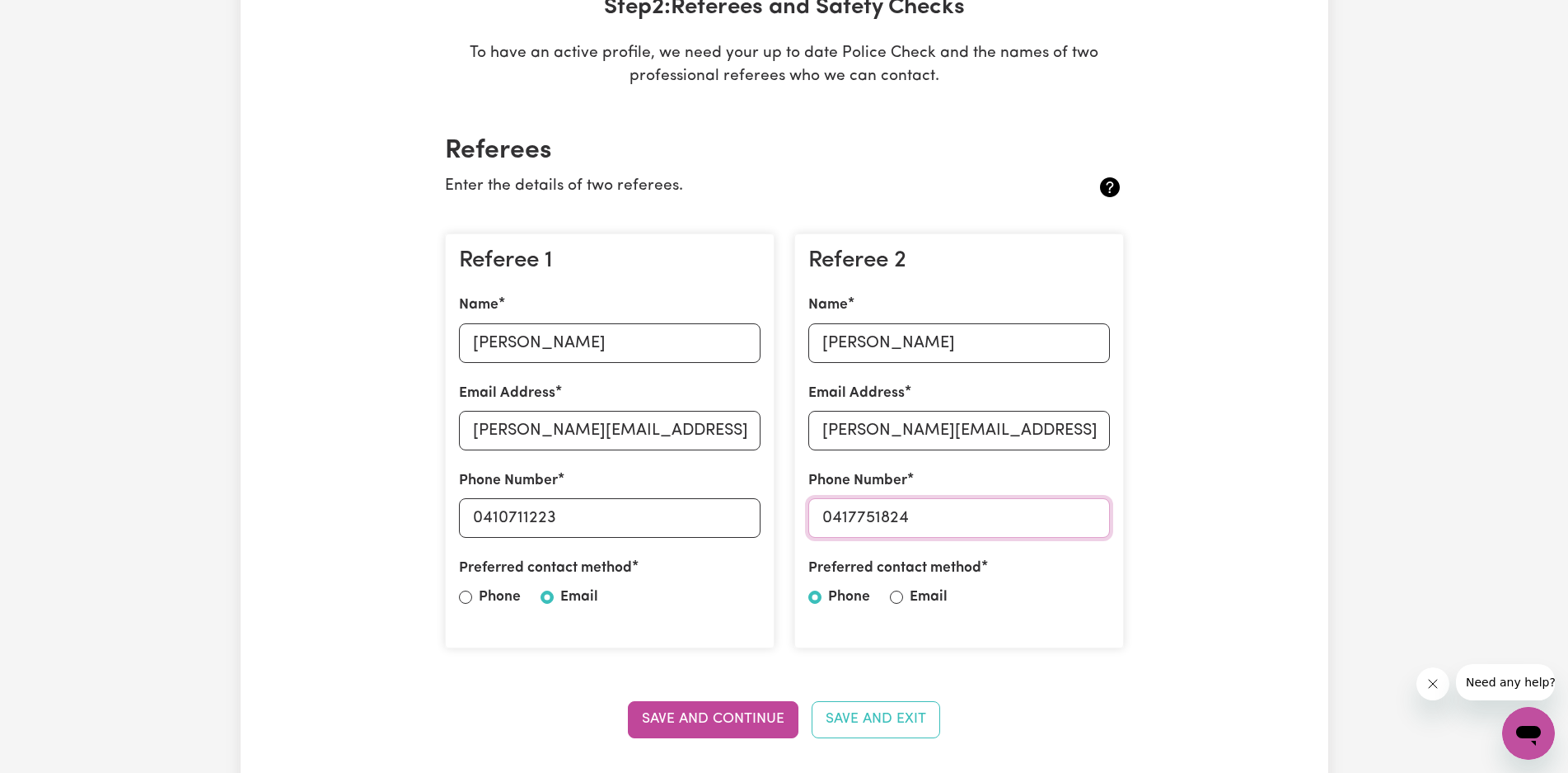
type input "0417751824"
click at [894, 596] on input "Email" at bounding box center [896, 597] width 14 height 14
radio input "true"
click at [699, 728] on button "Save and Continue" at bounding box center [714, 719] width 171 height 36
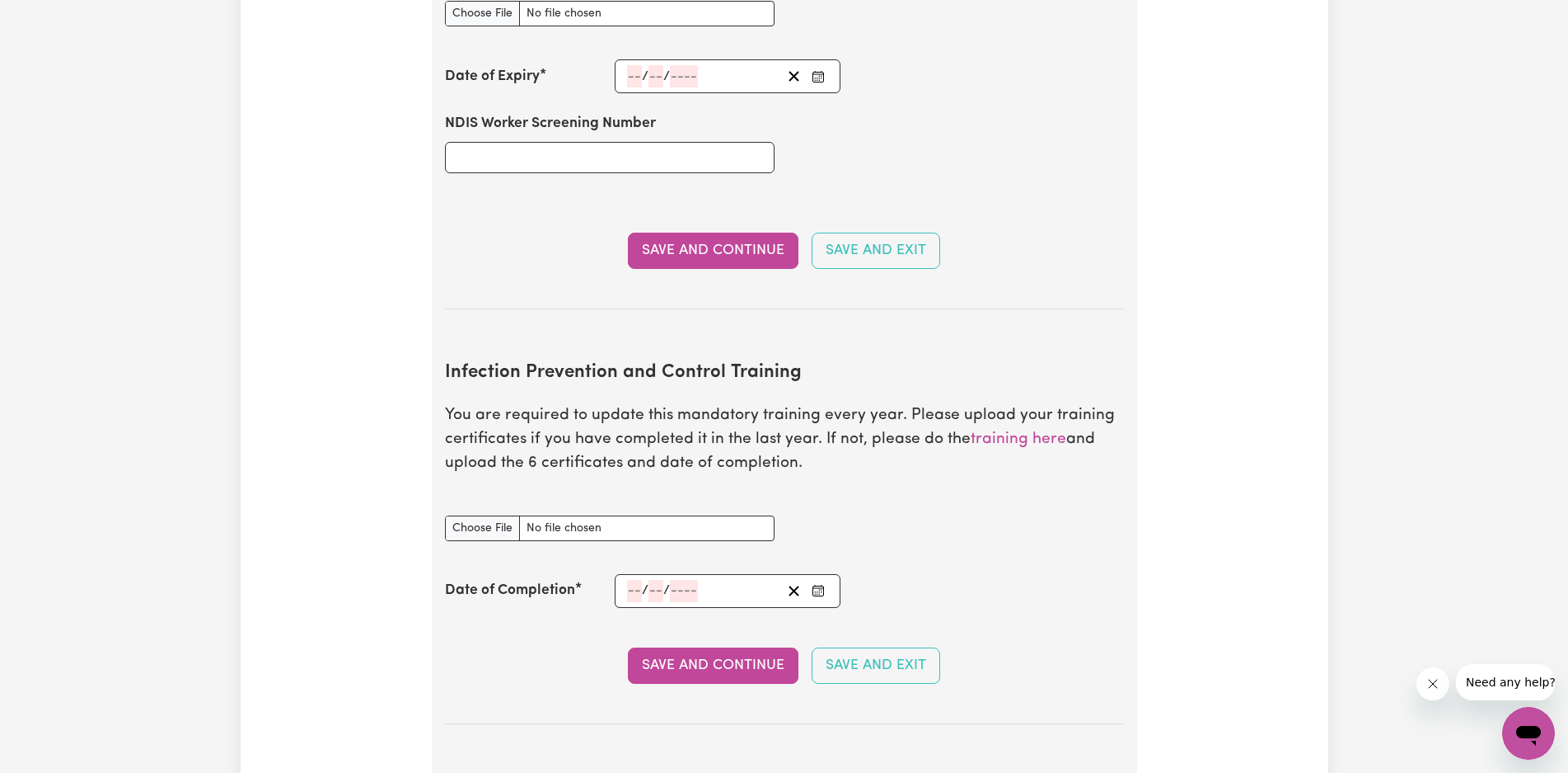
scroll to position [2213, 0]
